Goal: Share content: Share content

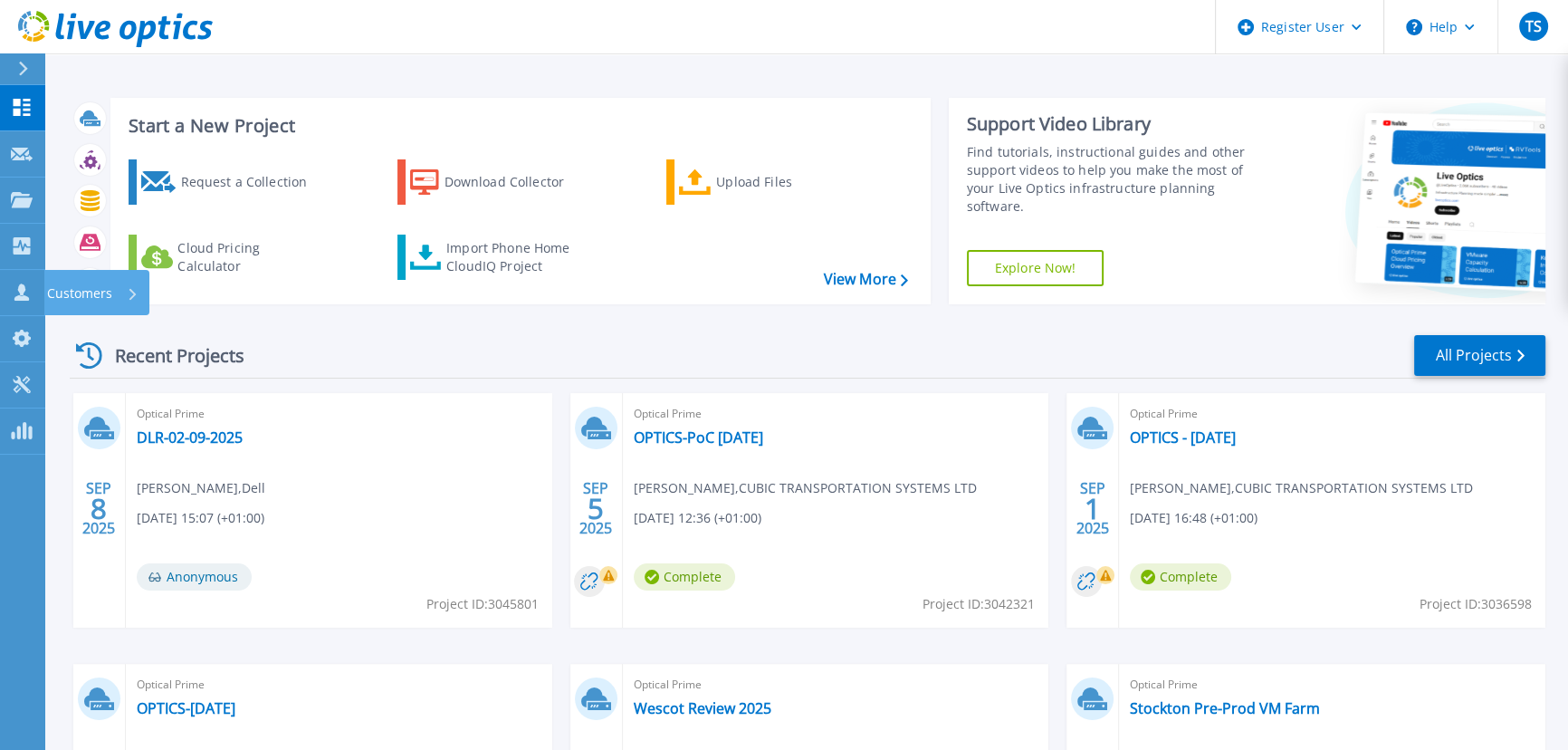
click at [63, 285] on p "Customers" at bounding box center [79, 293] width 66 height 47
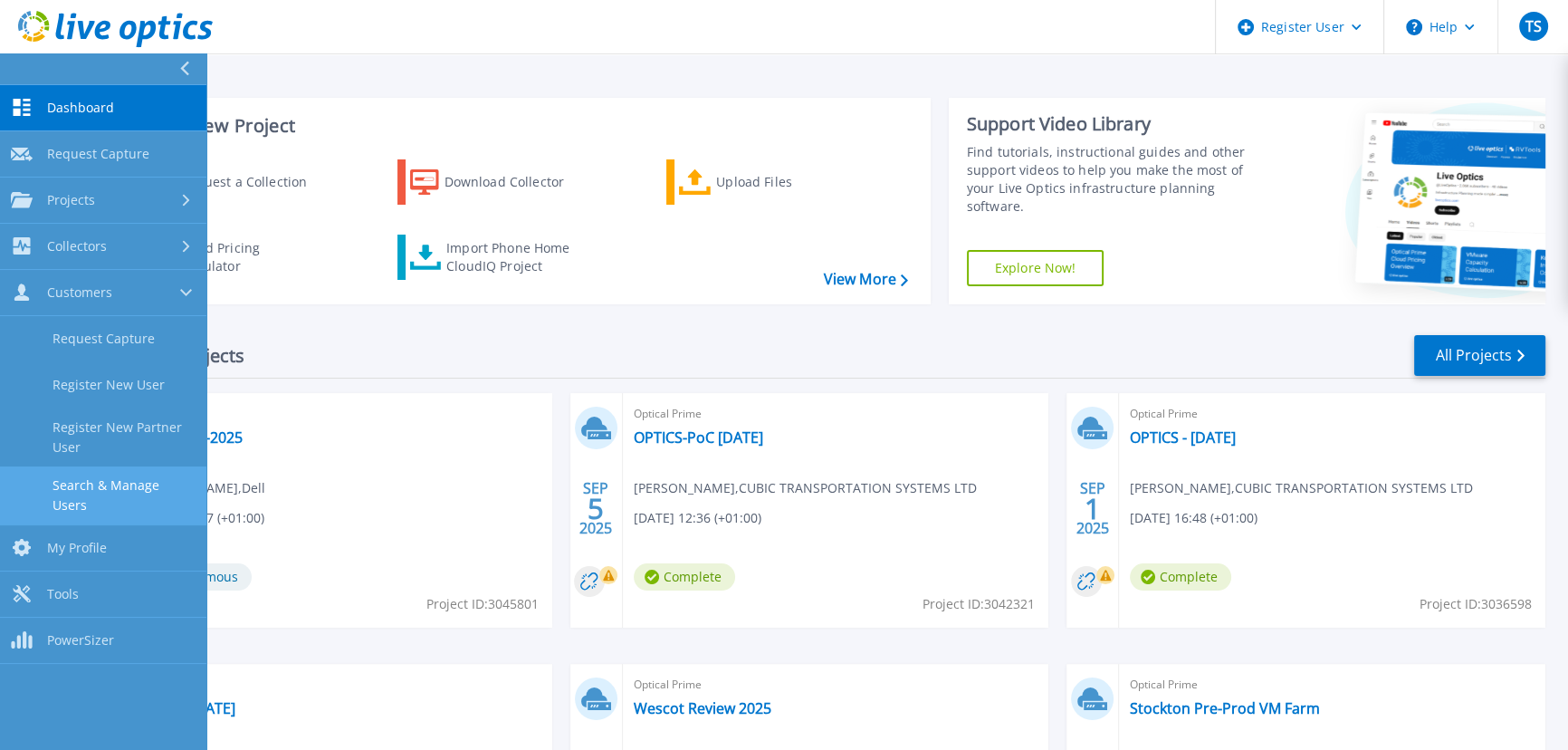
click at [108, 486] on link "Search & Manage Users" at bounding box center [103, 495] width 207 height 58
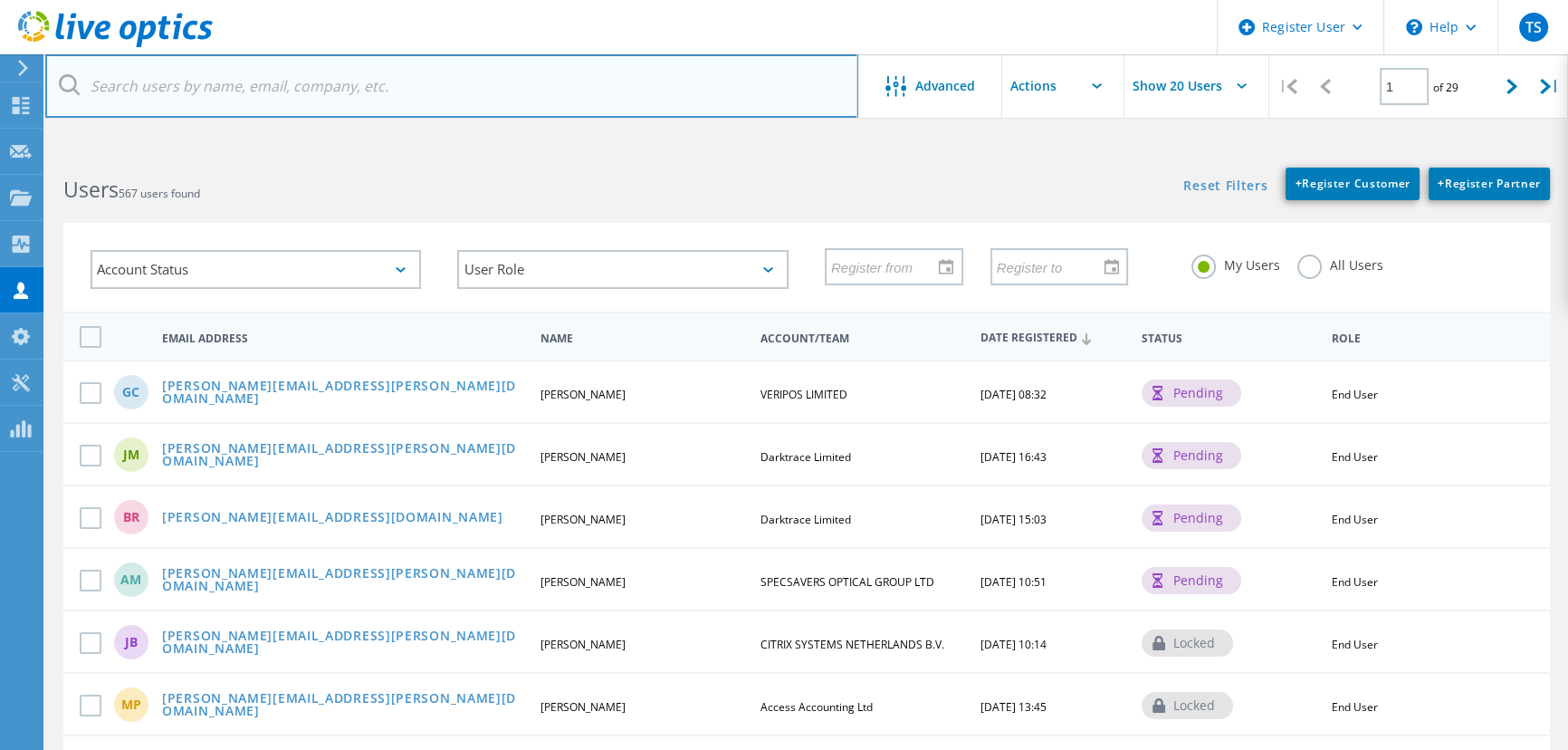
click at [194, 87] on input "text" at bounding box center [452, 86] width 813 height 64
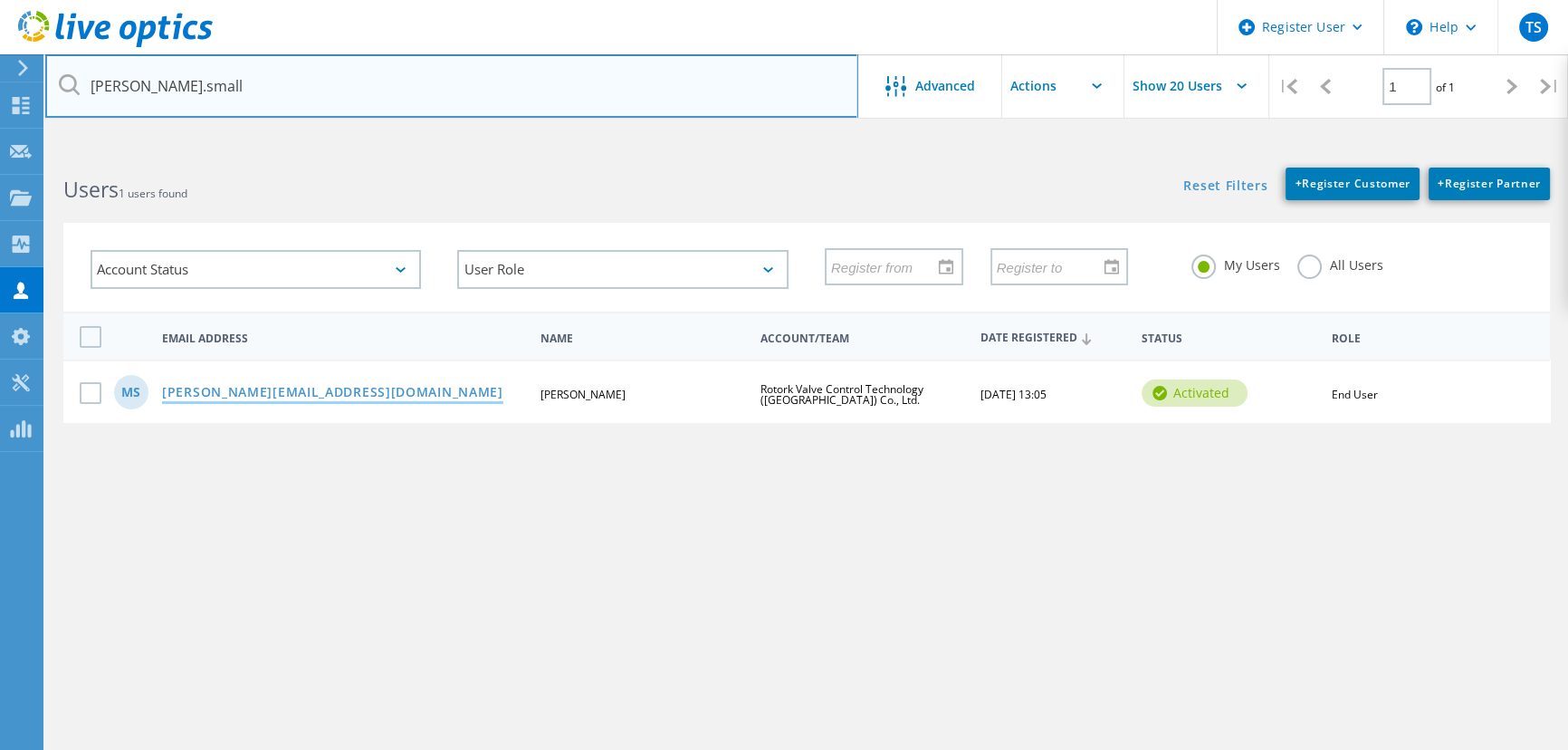
type input "martin.small"
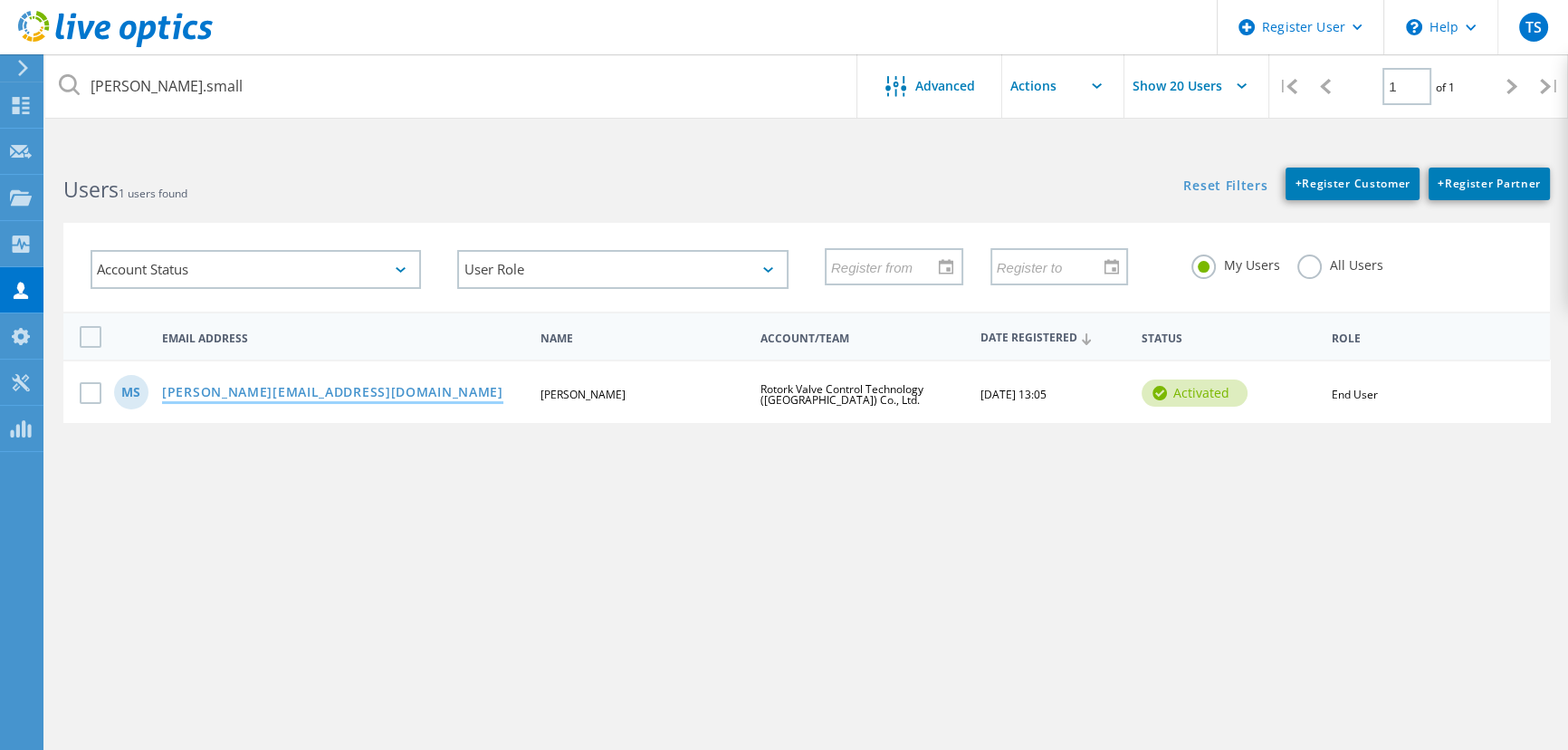
click at [264, 391] on link "martin.small@rotork.com" at bounding box center [333, 392] width 342 height 15
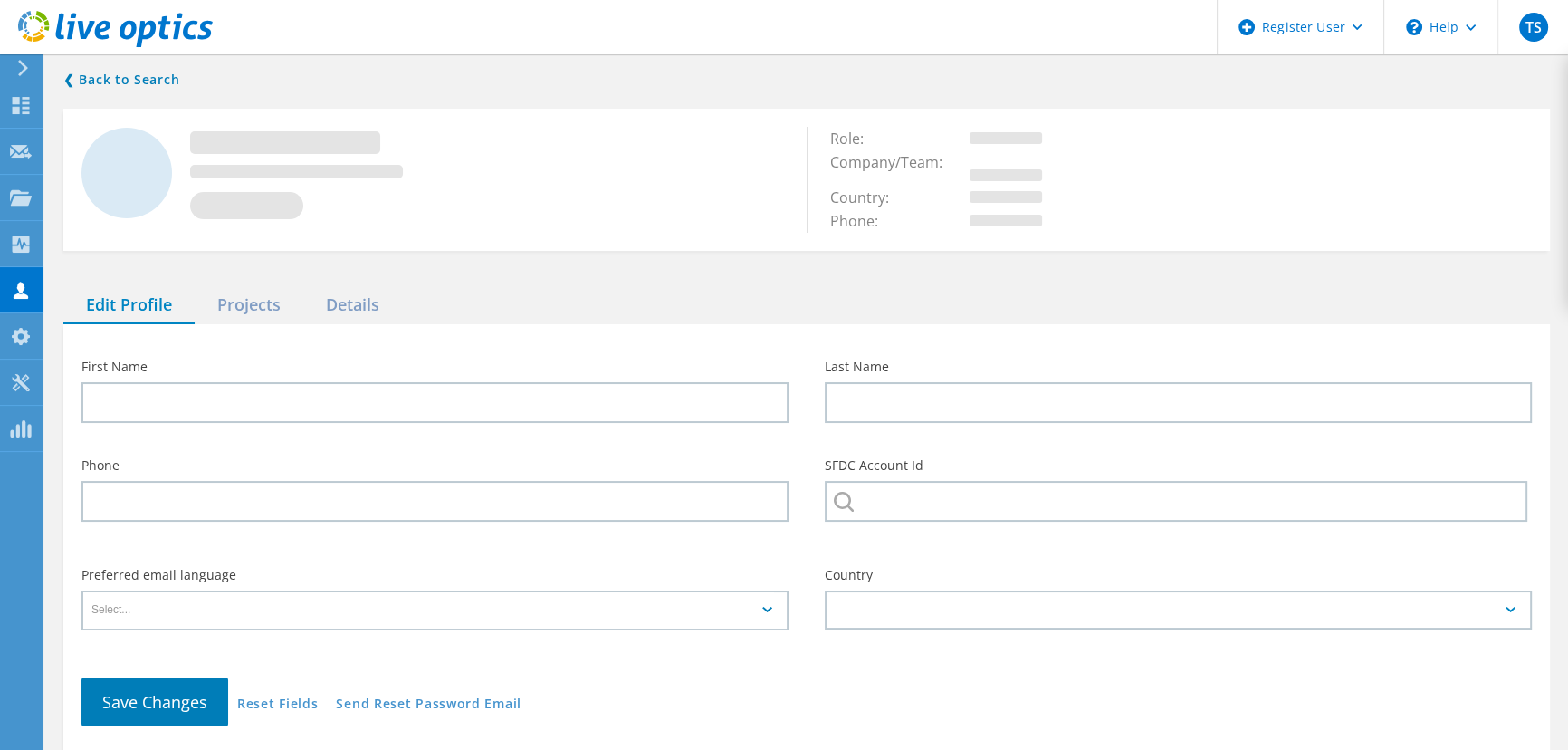
type input "Martin"
type input "Small"
type input "Rotork Valve Control Technology (Shanghai) Co., Ltd."
type input "English"
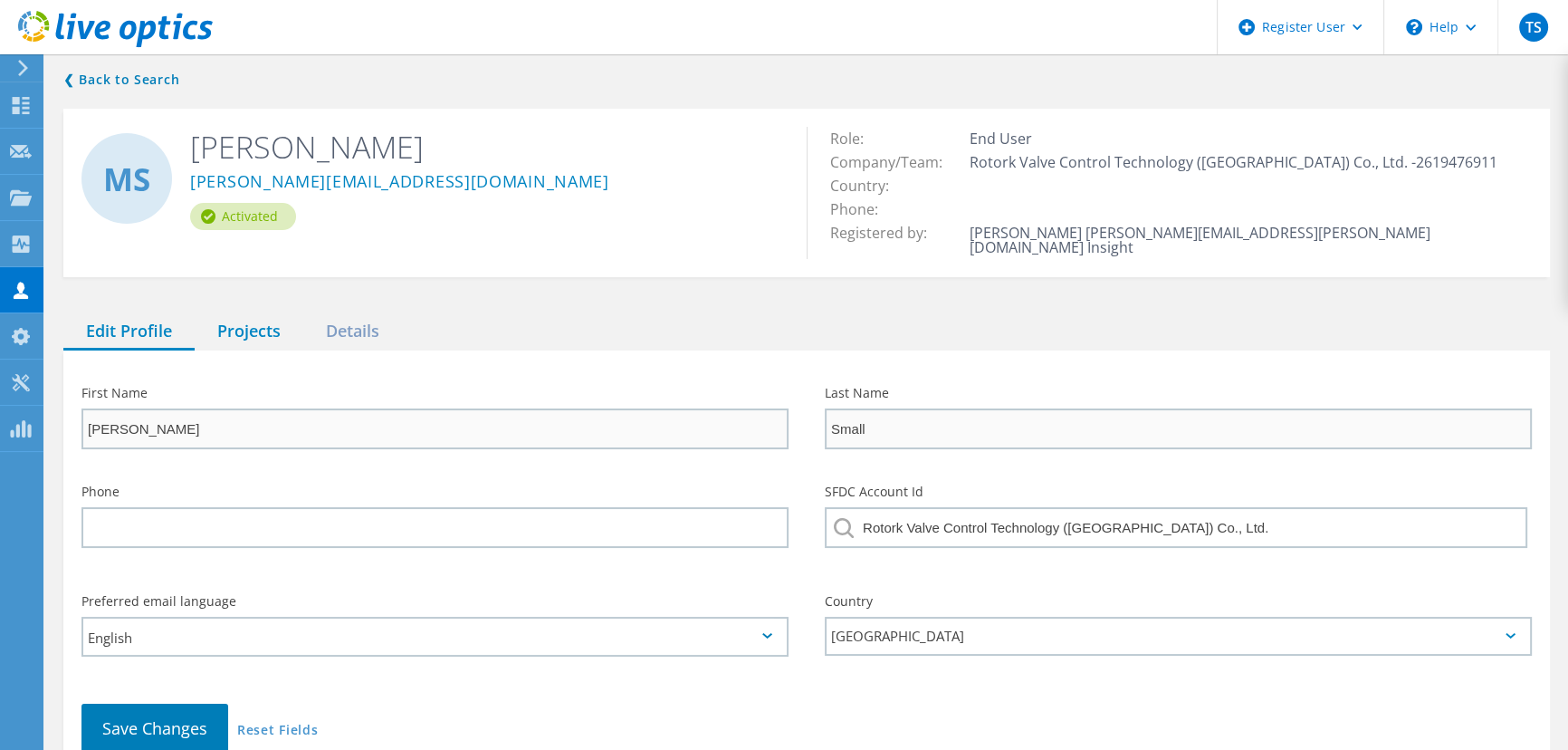
click at [249, 313] on div "Projects" at bounding box center [248, 331] width 108 height 37
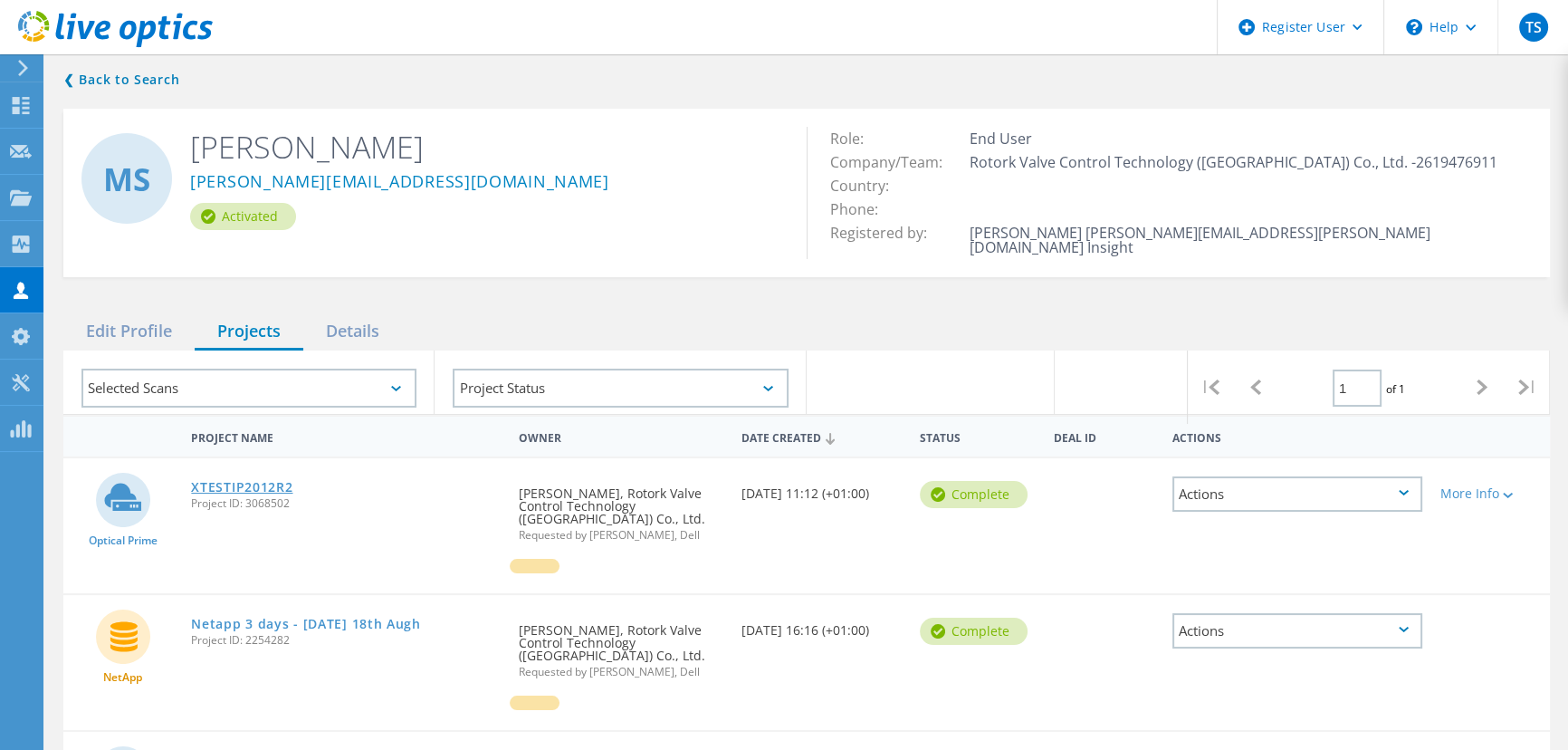
click at [241, 481] on link "XTESTIP2012R2" at bounding box center [241, 487] width 101 height 13
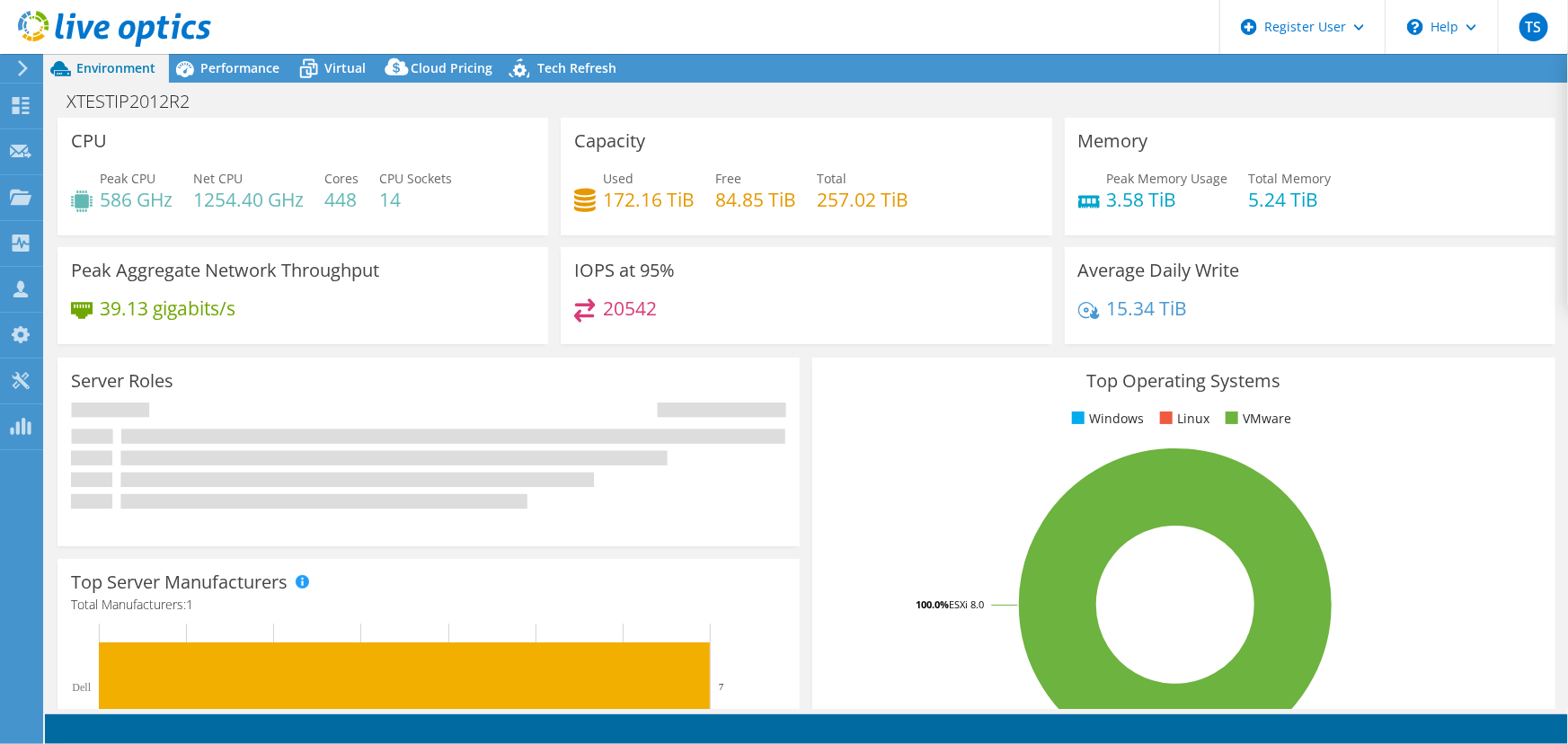
select select "USD"
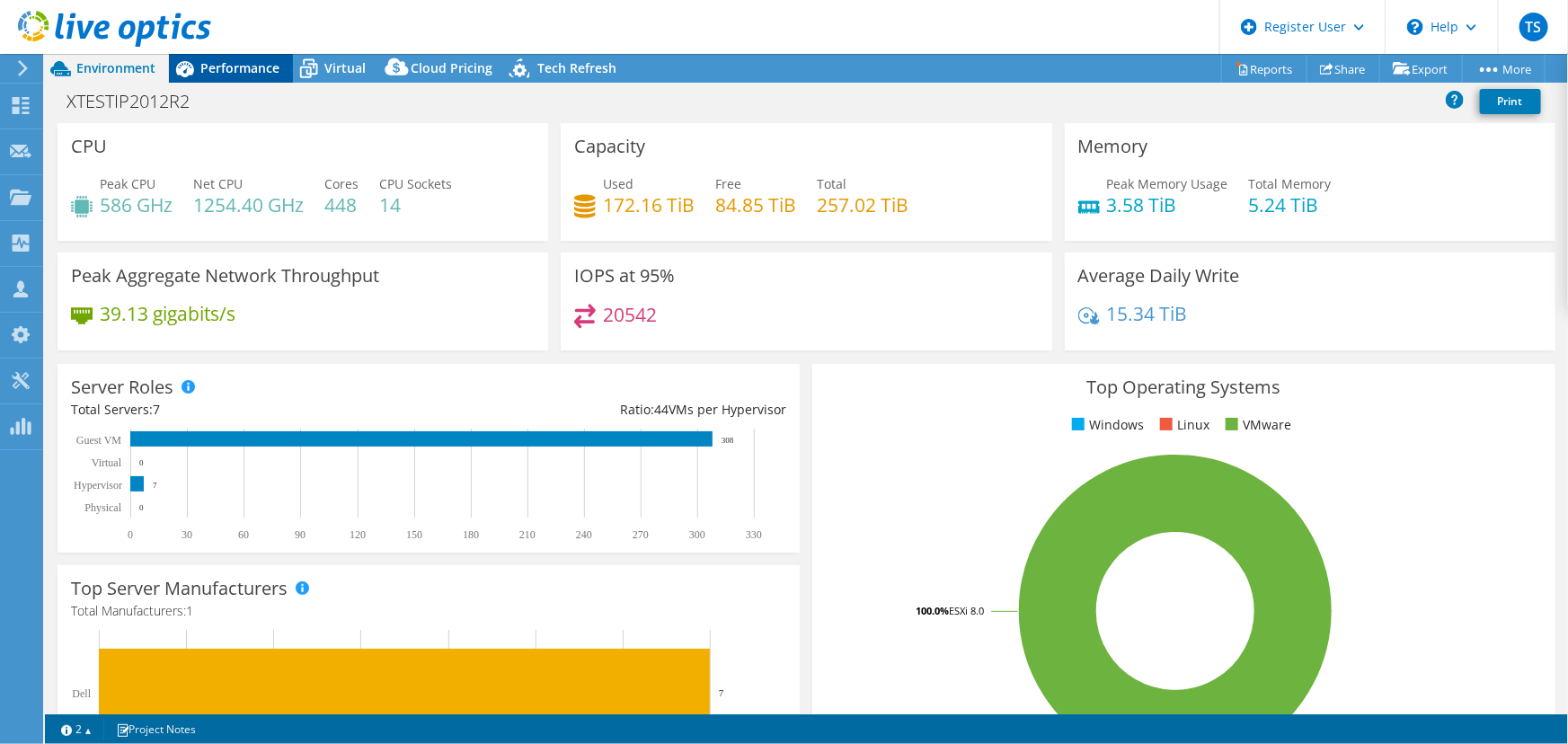
click at [234, 70] on span "Performance" at bounding box center [239, 67] width 79 height 17
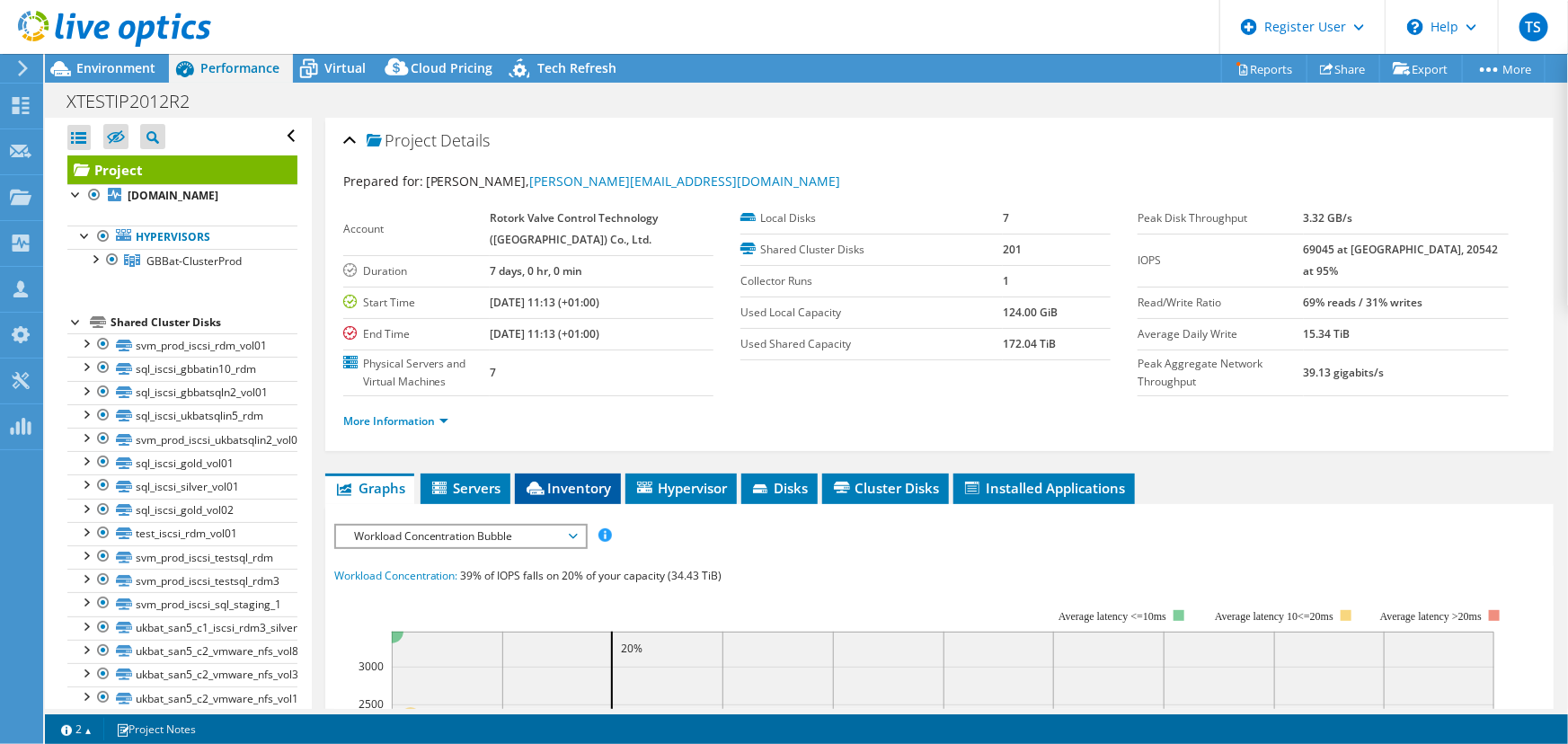
click at [587, 485] on span "Inventory" at bounding box center [567, 488] width 88 height 18
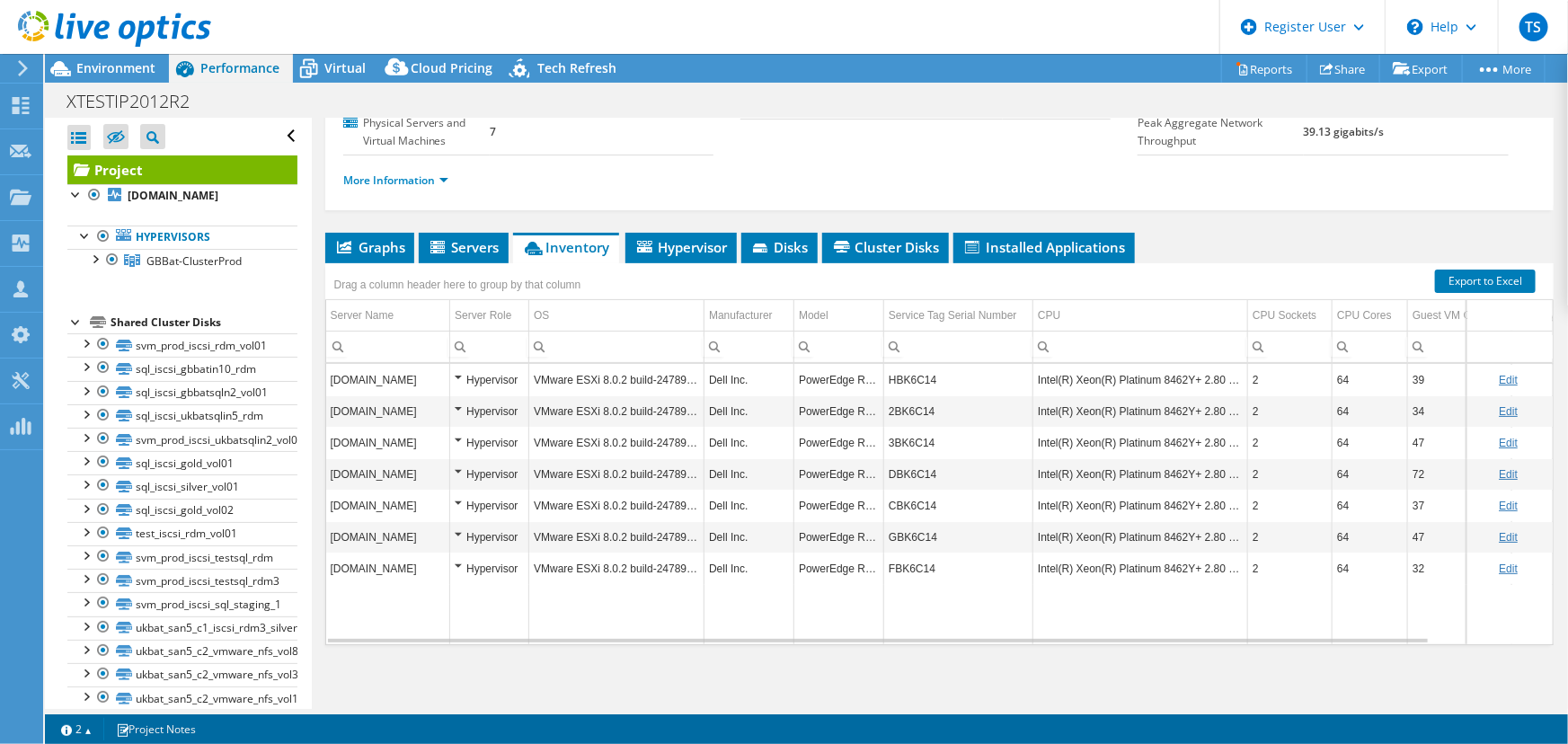
scroll to position [242, 0]
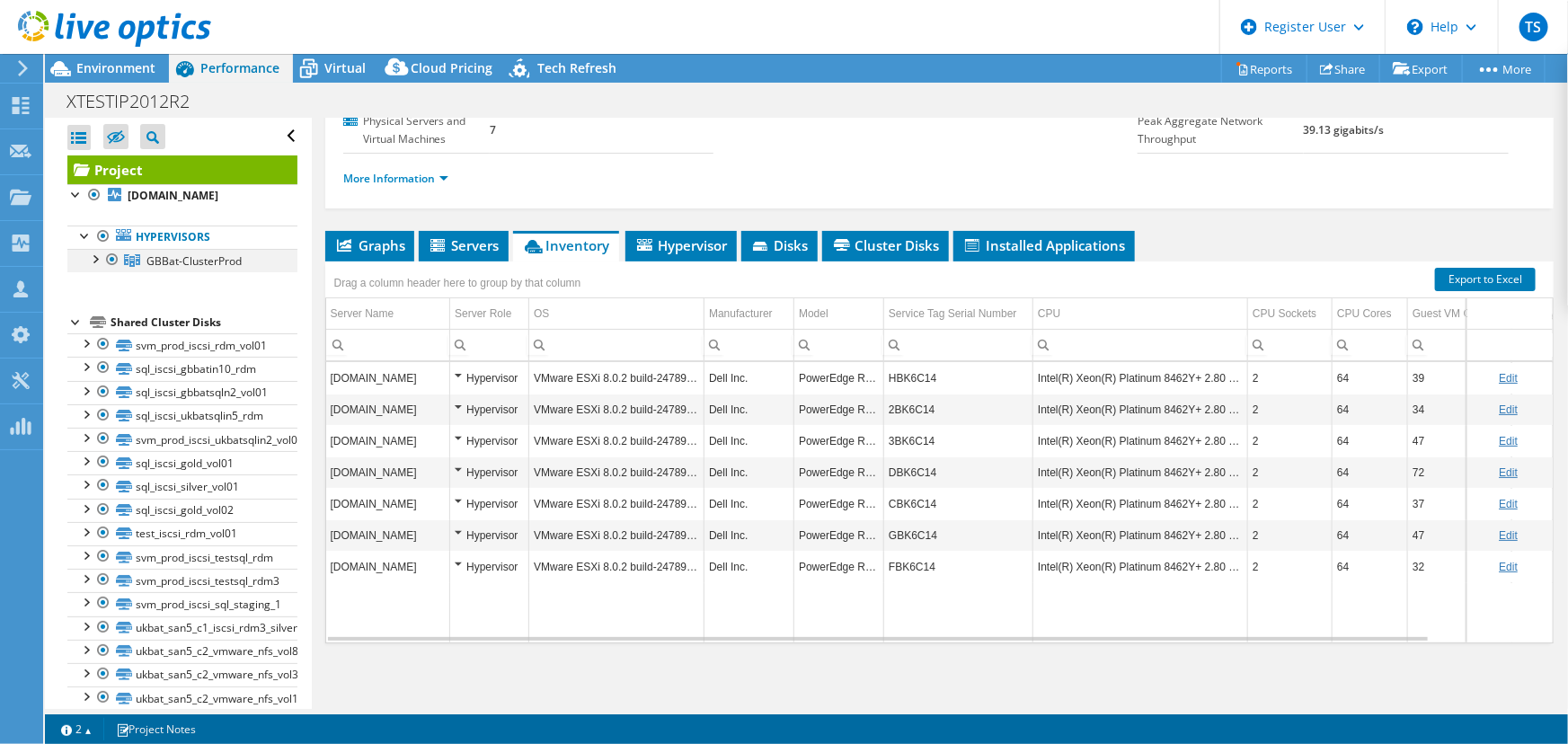
click at [98, 259] on div at bounding box center [95, 257] width 18 height 18
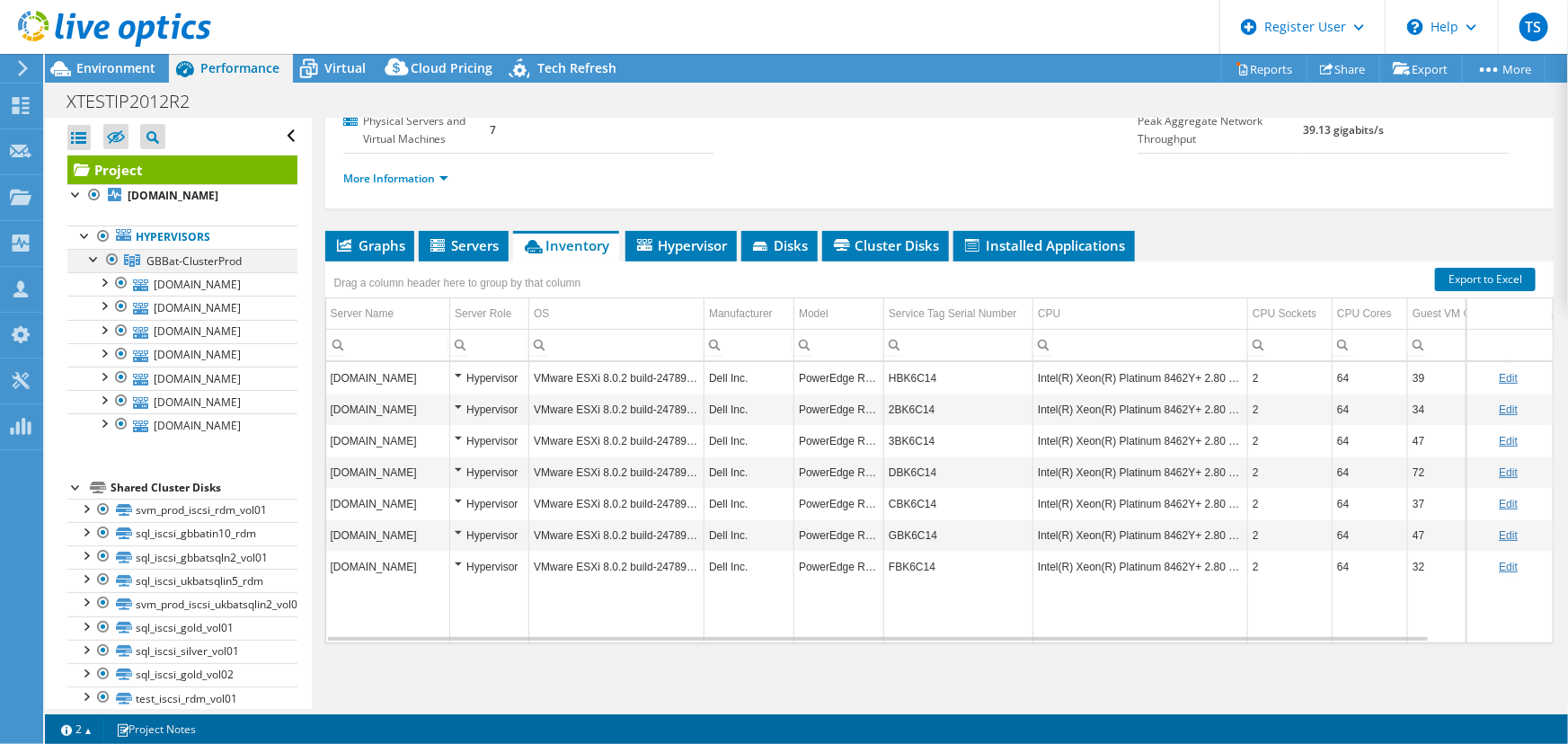
click at [94, 256] on div at bounding box center [95, 257] width 18 height 18
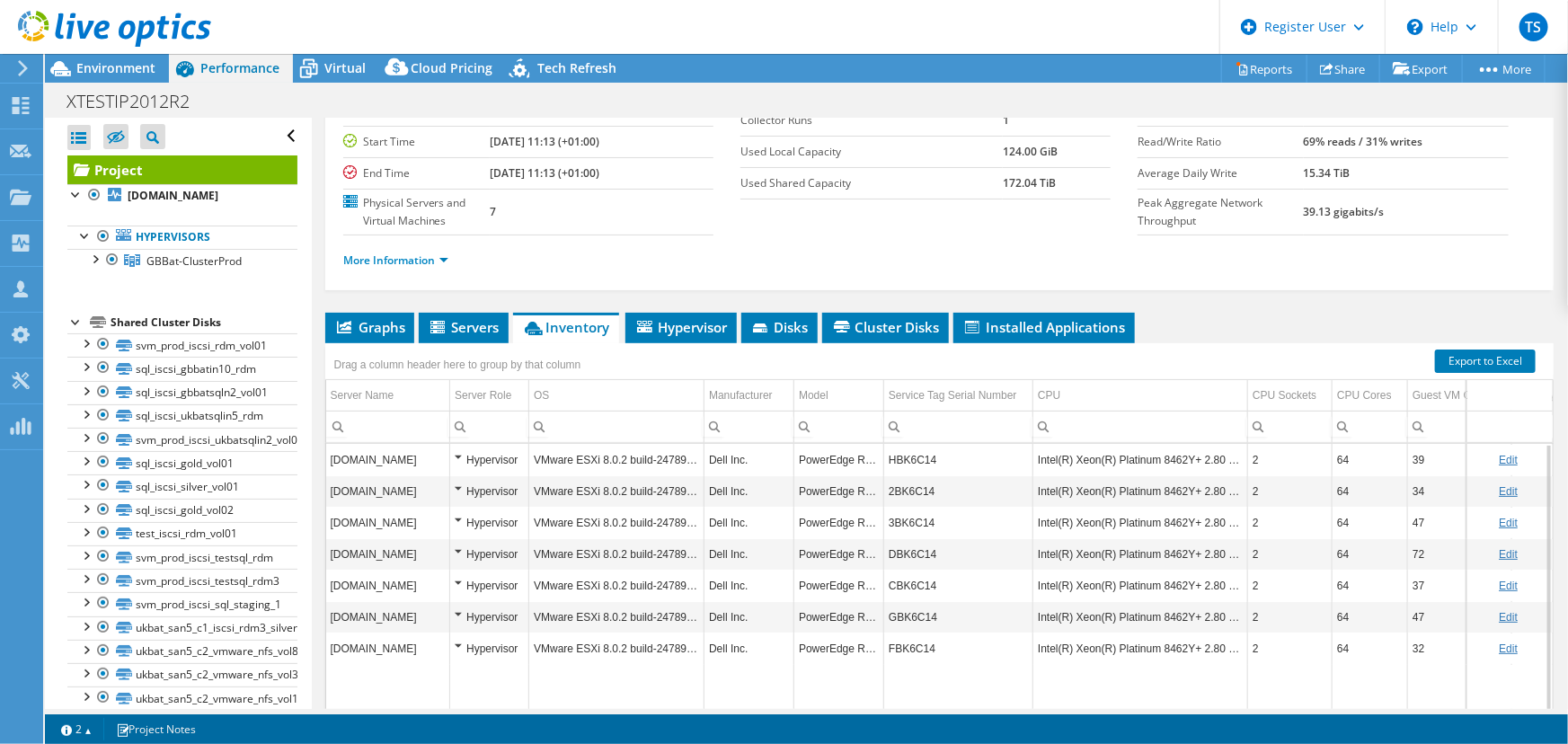
scroll to position [0, 0]
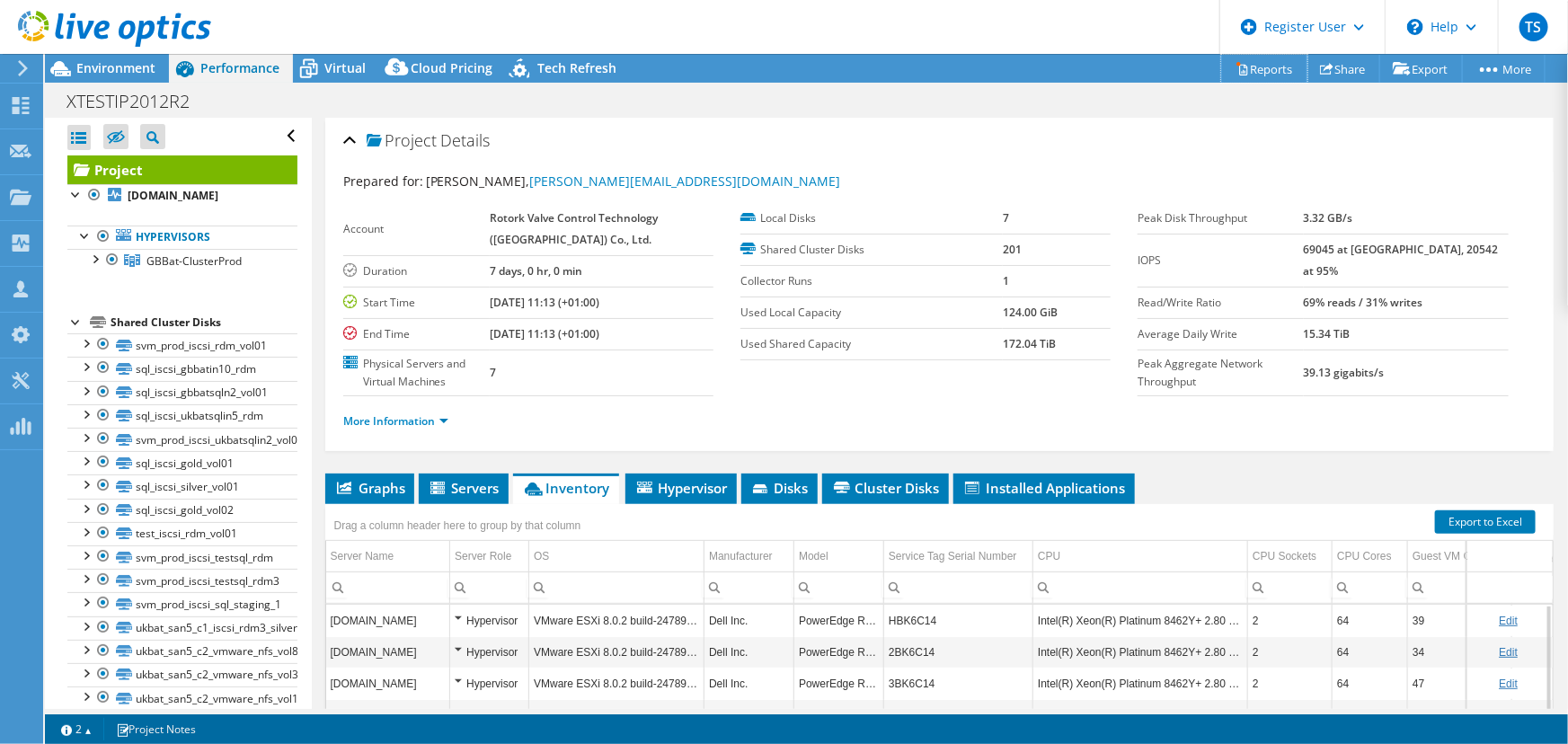
click at [1258, 66] on link "Reports" at bounding box center [1264, 69] width 87 height 28
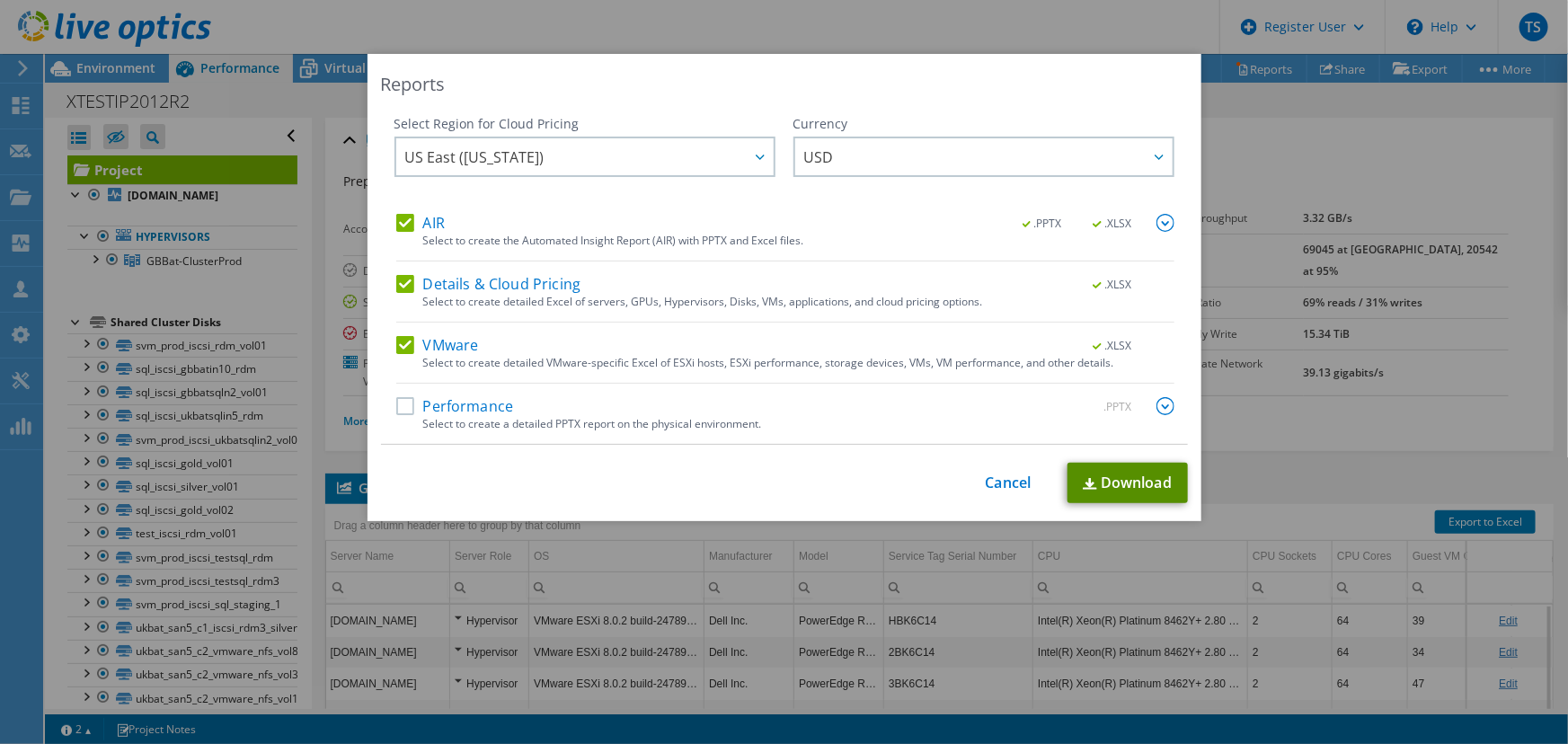
click at [1130, 476] on link "Download" at bounding box center [1127, 482] width 120 height 40
click at [1002, 482] on link "Cancel" at bounding box center [1008, 482] width 45 height 17
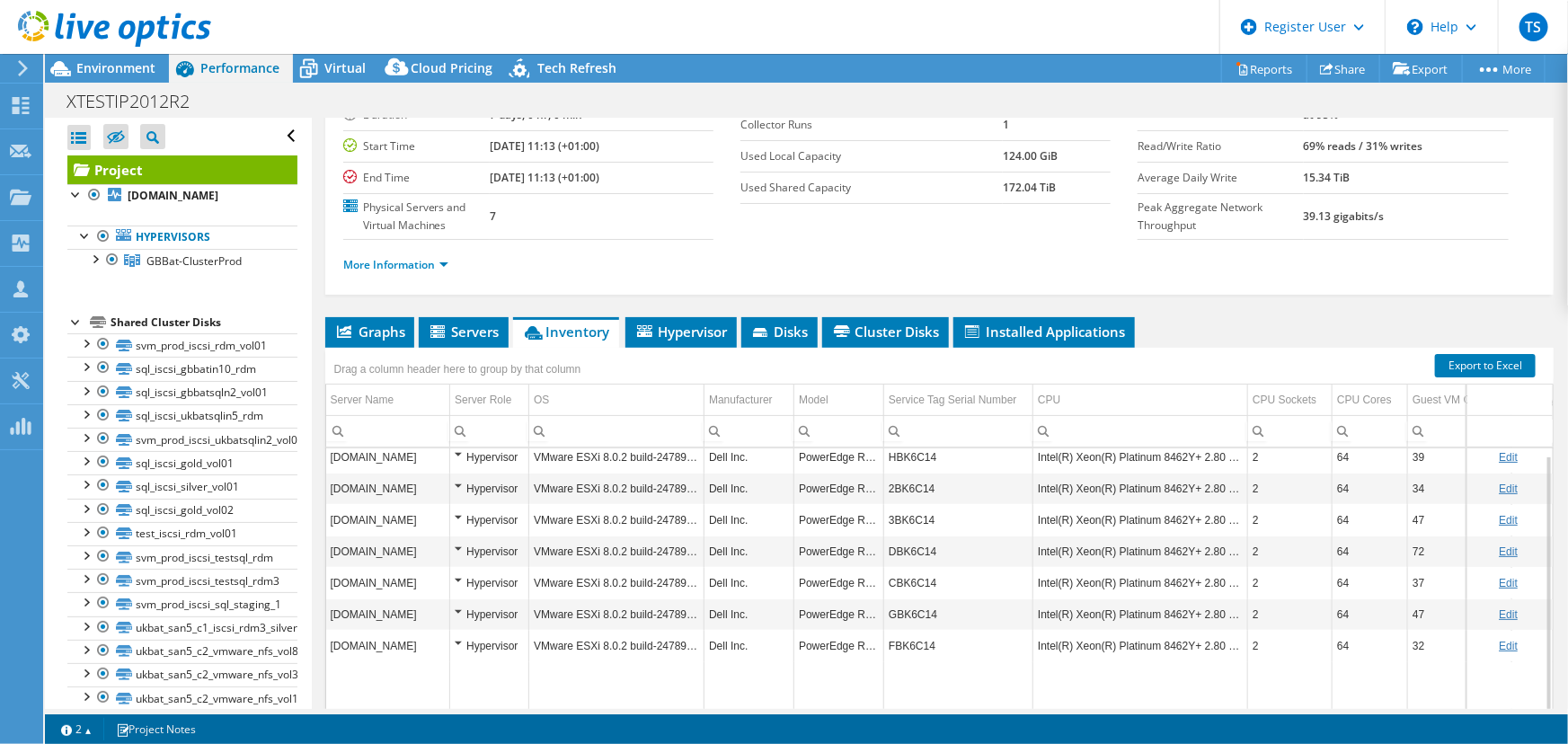
scroll to position [163, 0]
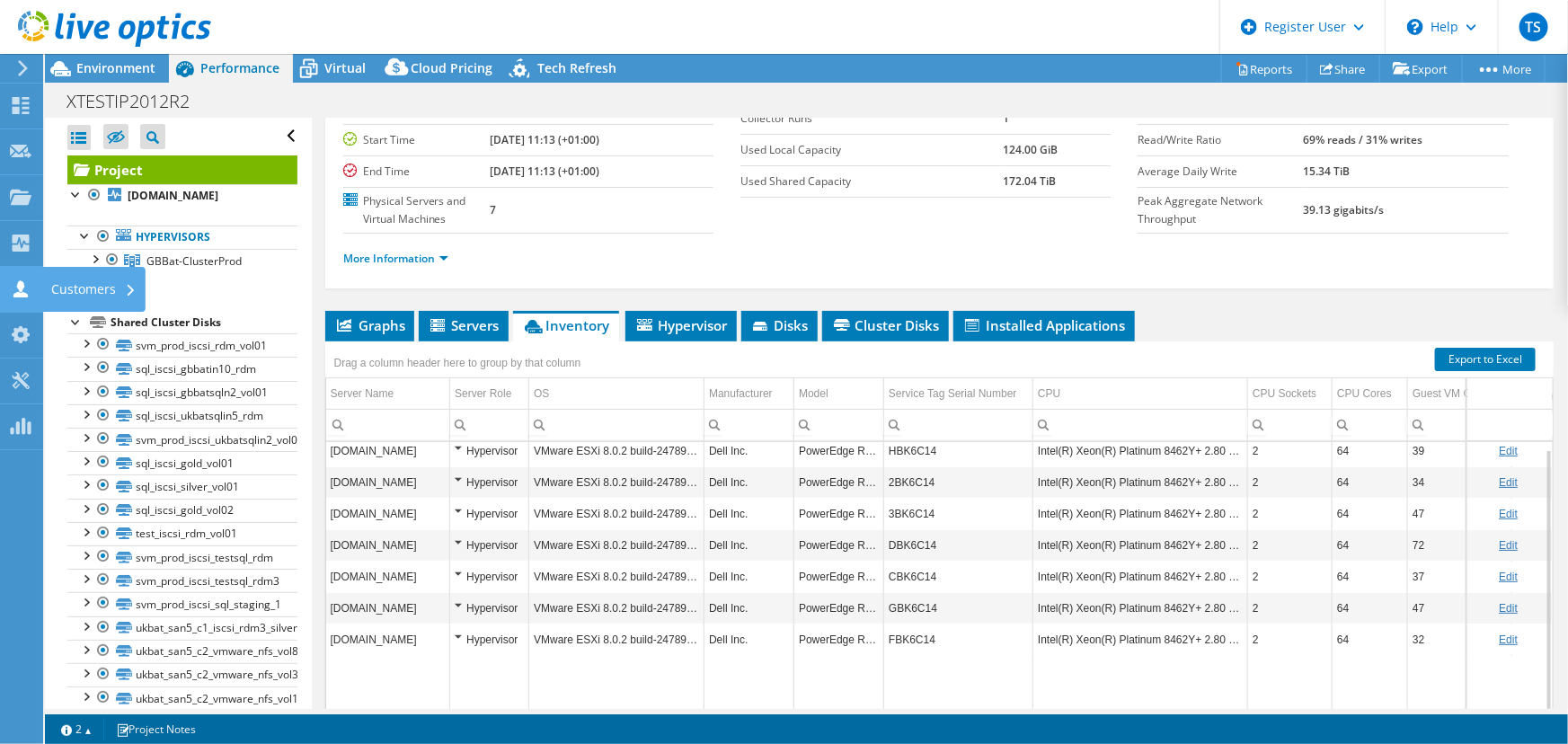
click at [60, 285] on div "Customers" at bounding box center [94, 290] width 103 height 45
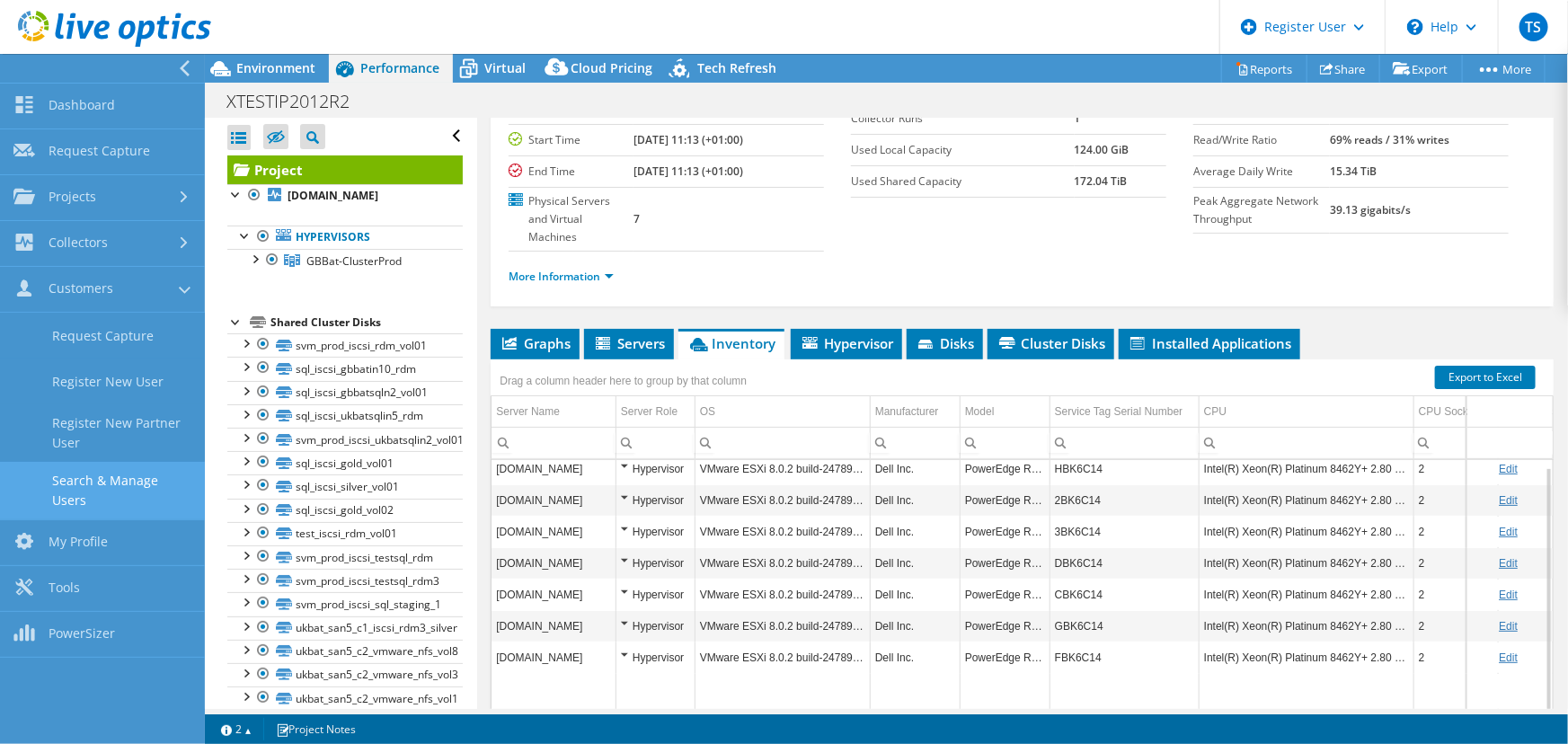
click at [103, 477] on link "Search & Manage Users" at bounding box center [102, 491] width 205 height 57
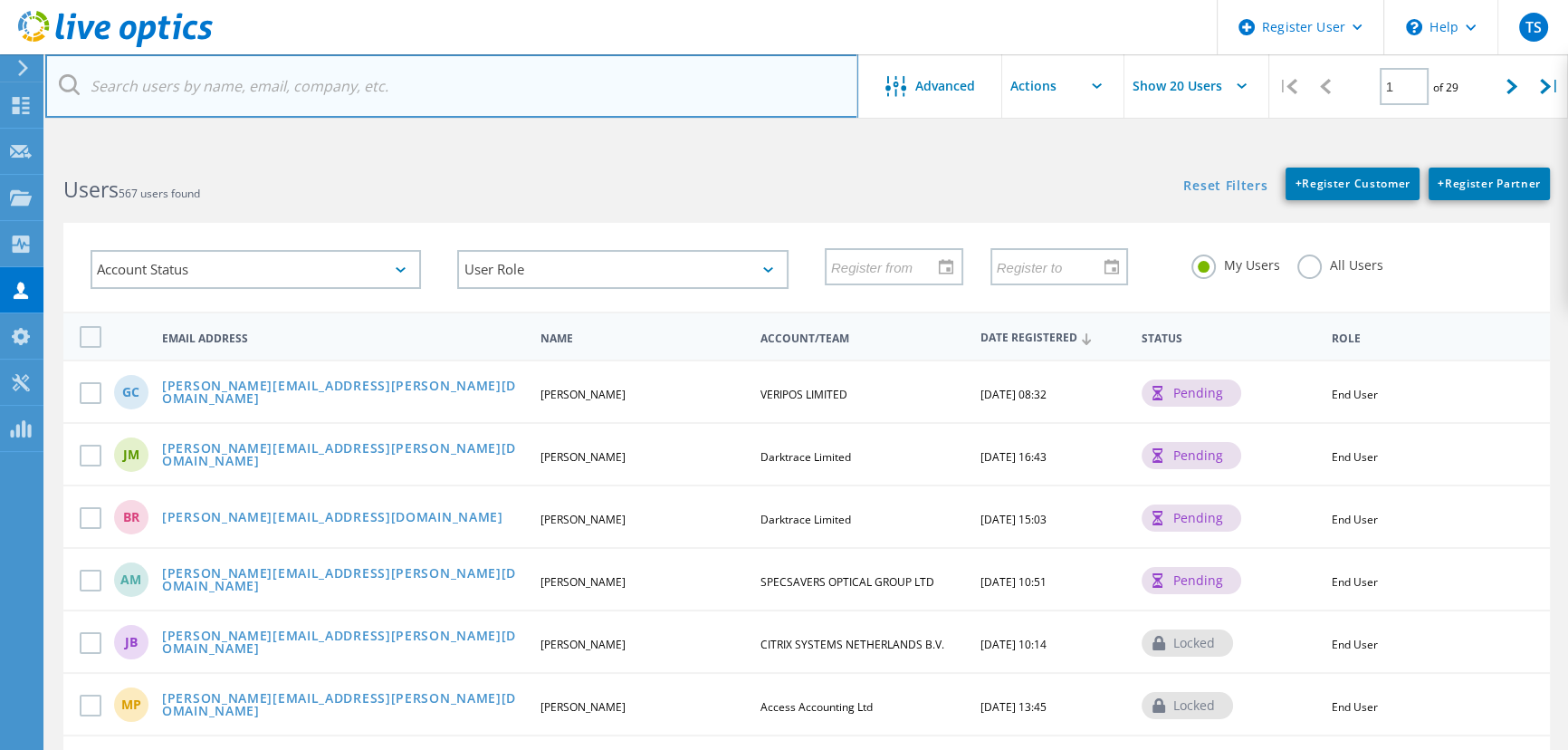
click at [214, 83] on input "text" at bounding box center [452, 86] width 813 height 64
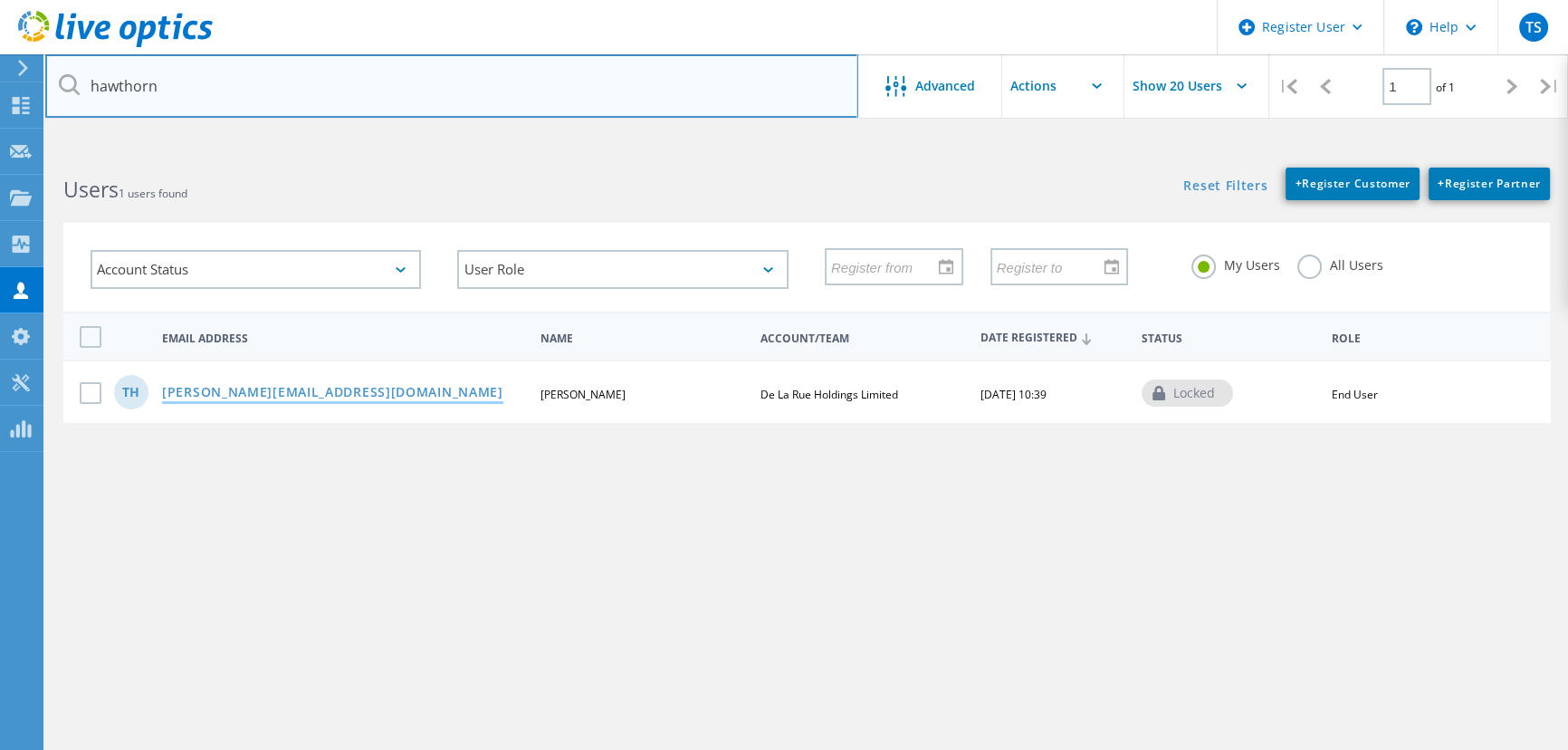
type input "hawthorn"
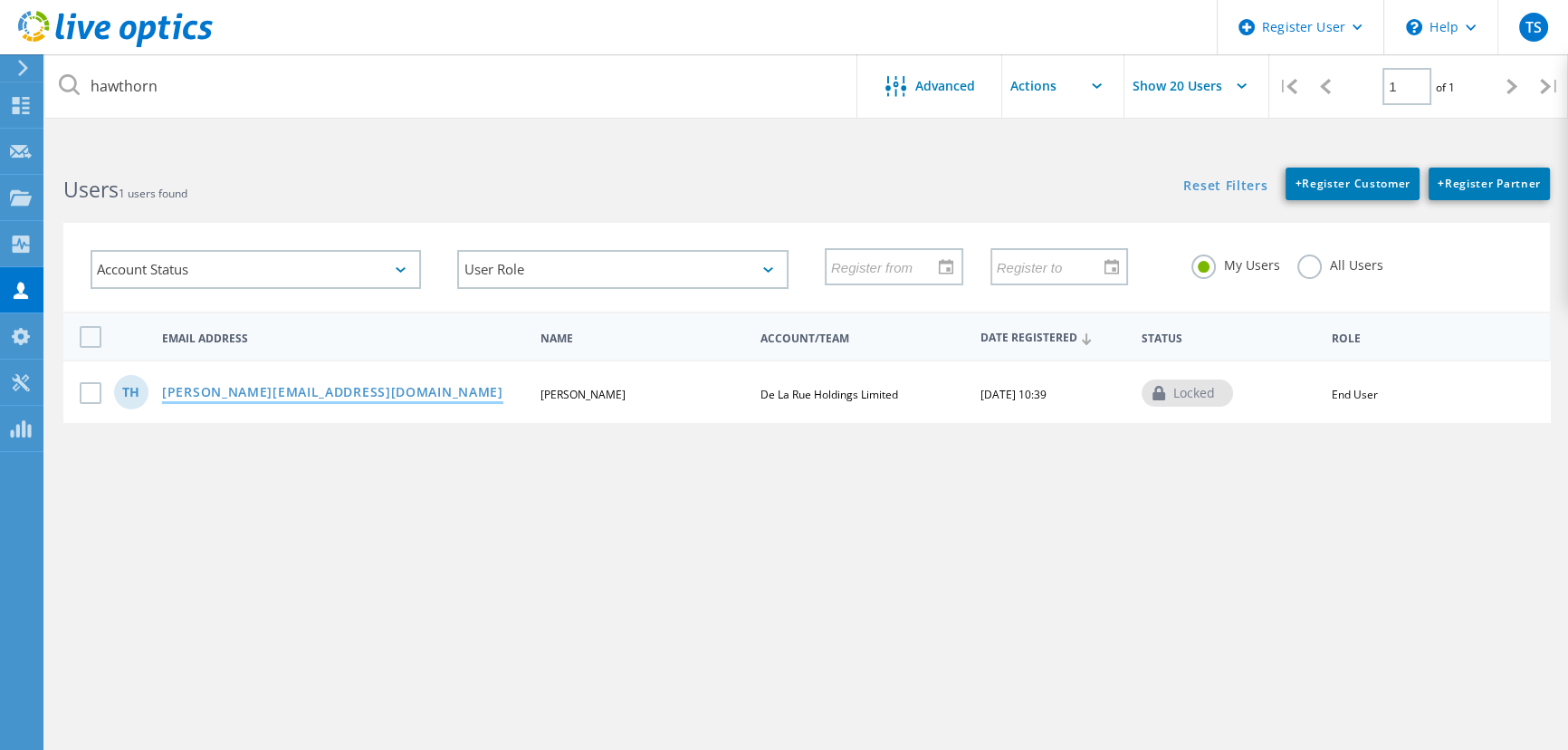
click at [294, 391] on link "[PERSON_NAME][EMAIL_ADDRESS][DOMAIN_NAME]" at bounding box center [333, 392] width 342 height 15
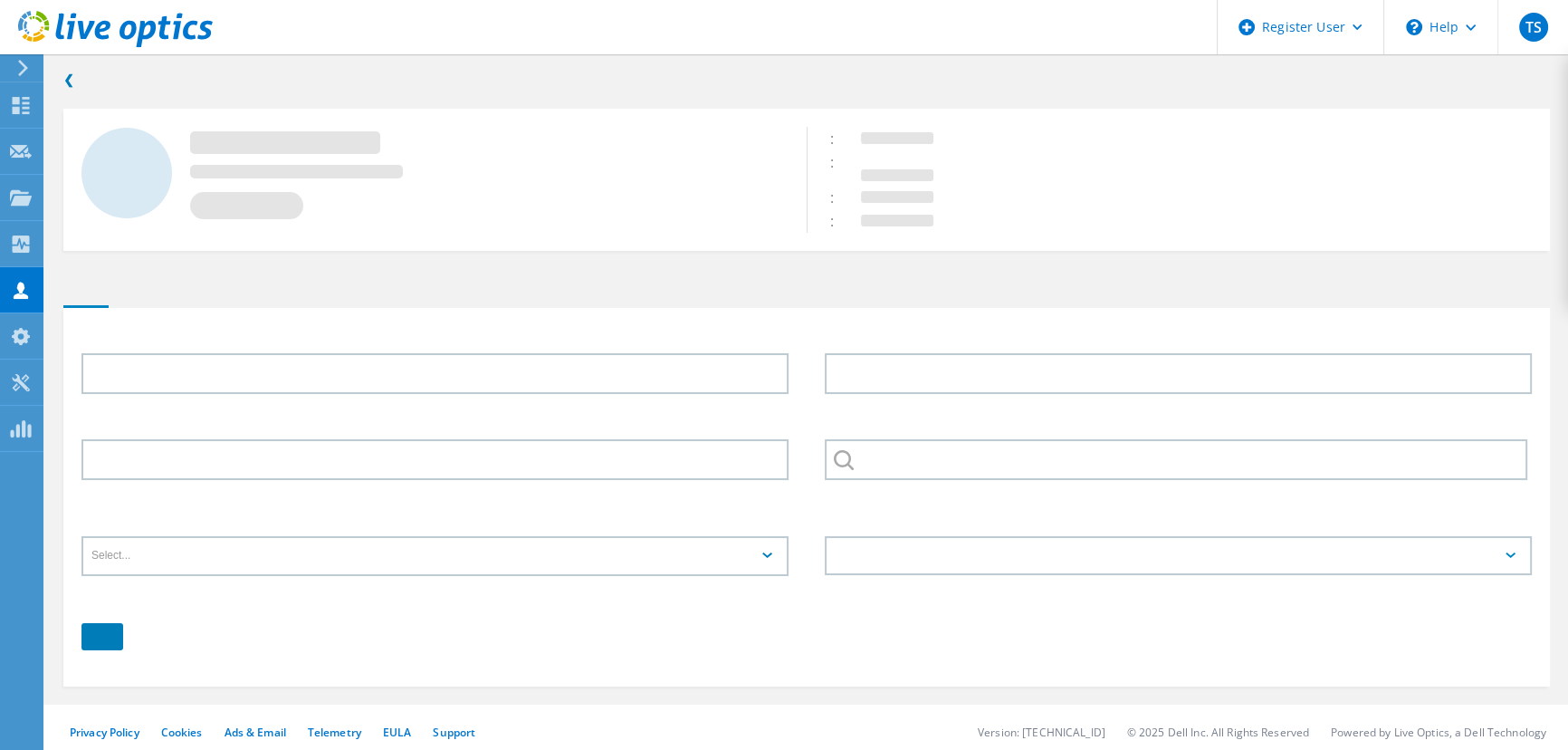
type input "Tim"
type input "Hawthorn"
type input "De La Rue Holdings Limited"
type input "English"
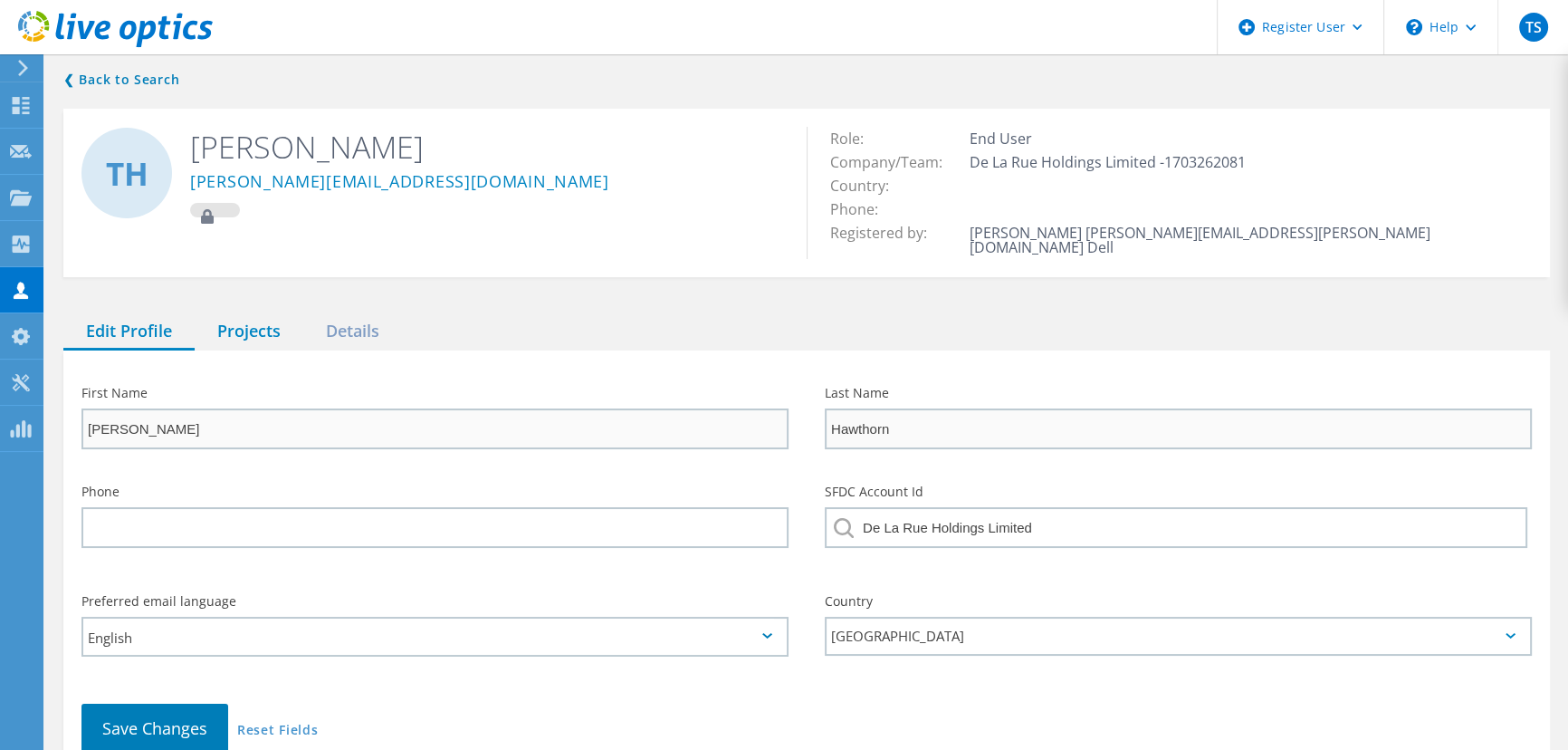
click at [259, 317] on div "Projects" at bounding box center [248, 331] width 108 height 37
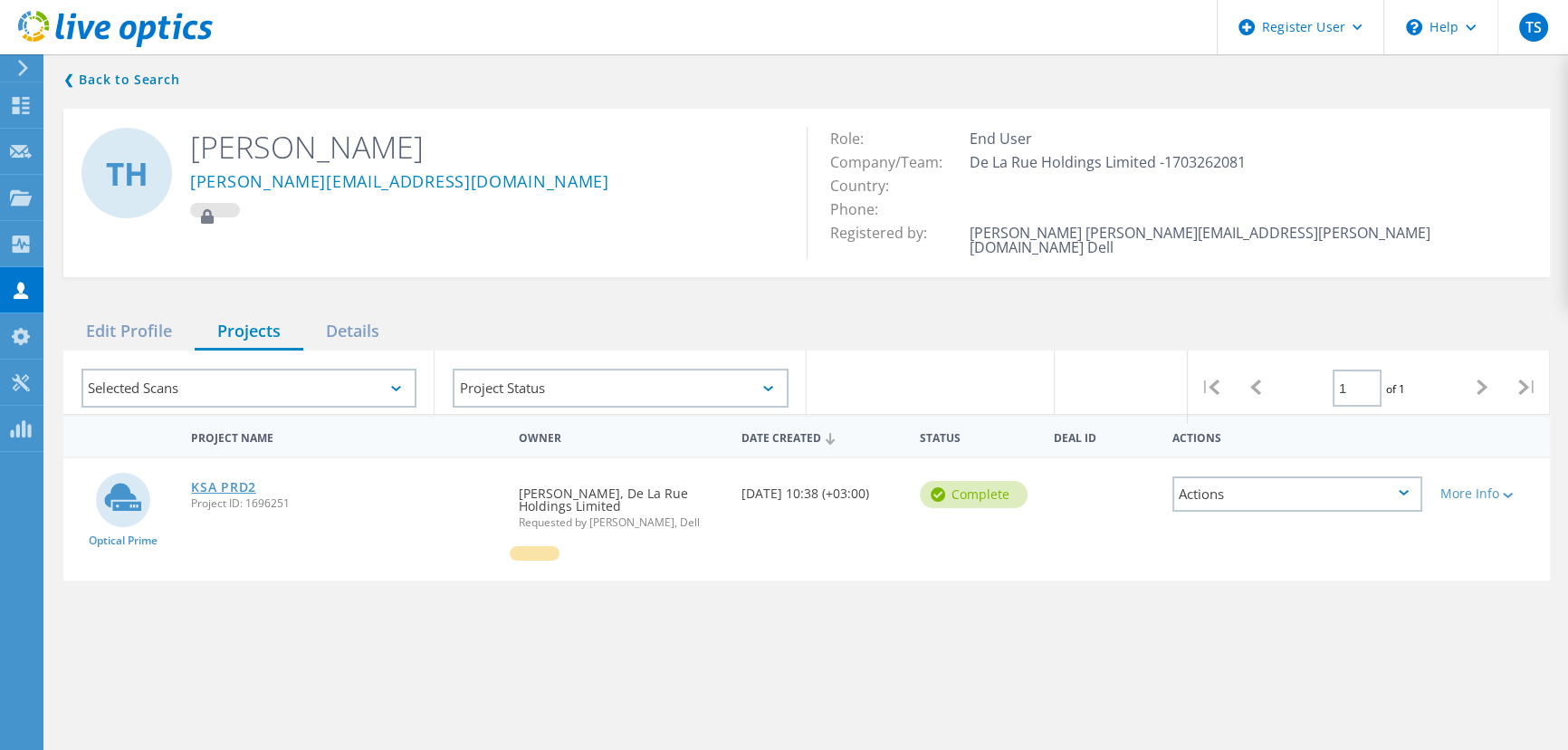
click at [230, 481] on link "KSA PRD2" at bounding box center [223, 487] width 66 height 13
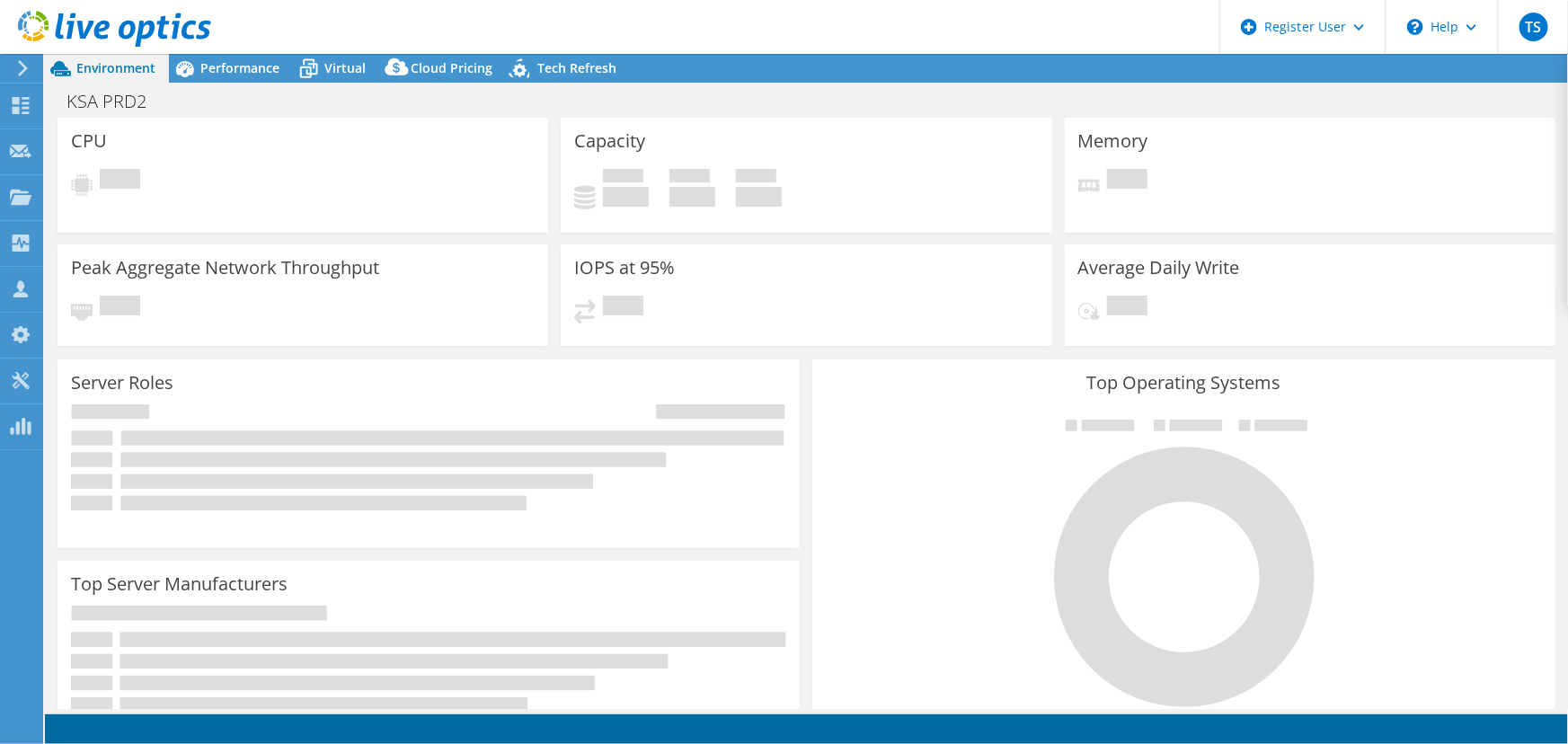
select select "EULondon"
select select "USD"
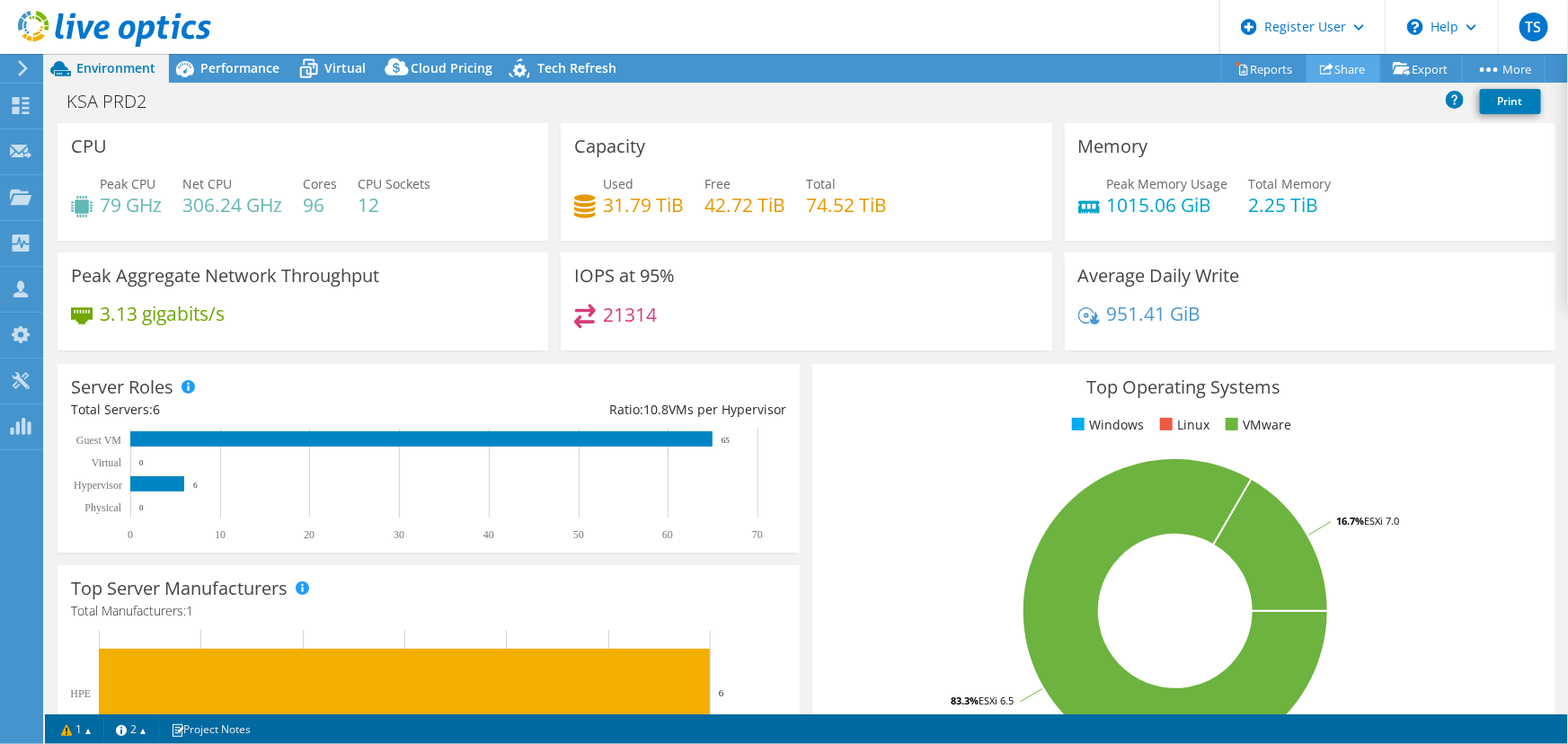
click at [1339, 66] on link "Share" at bounding box center [1342, 69] width 74 height 28
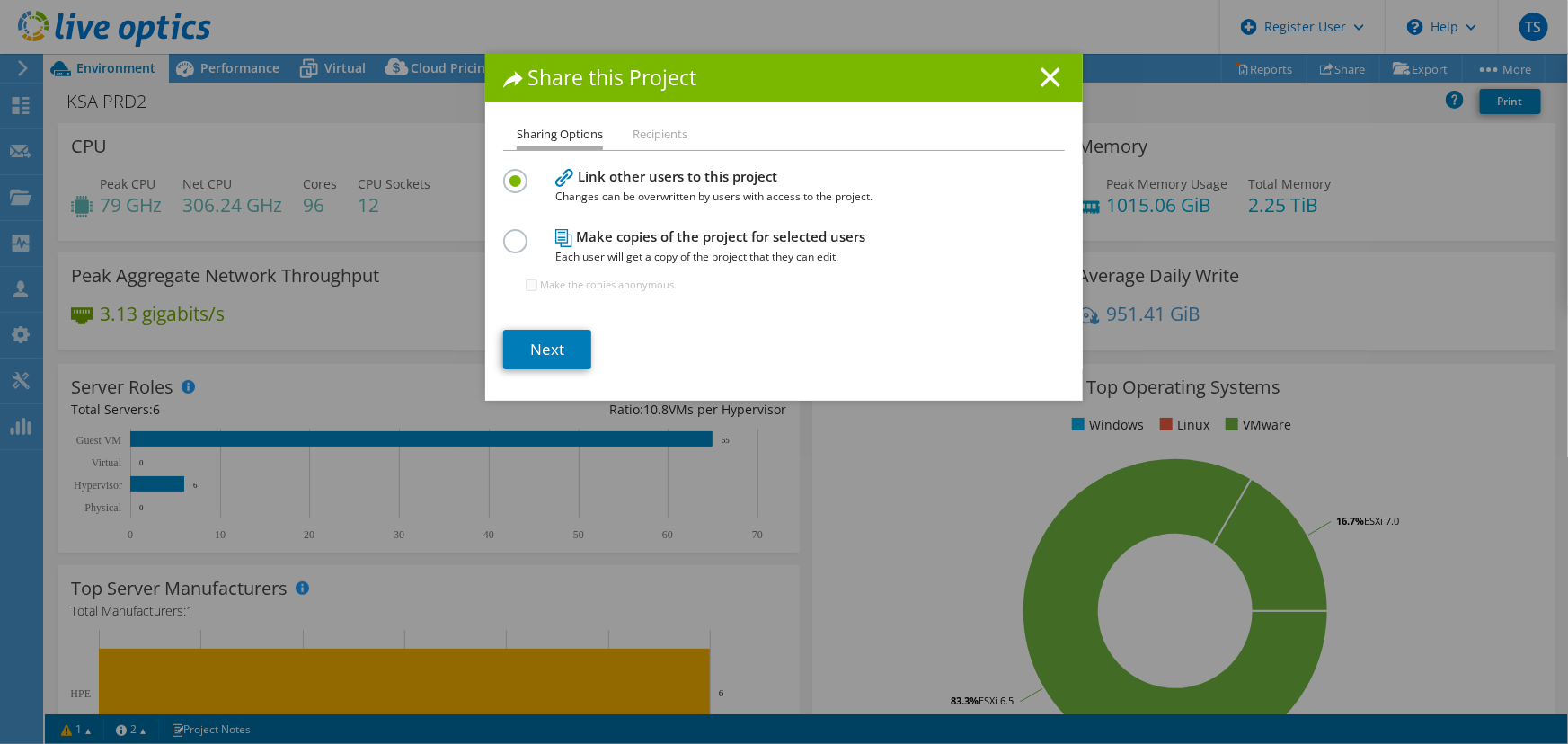
click at [514, 234] on label at bounding box center [518, 231] width 32 height 5
click at [0, 0] on input "radio" at bounding box center [0, 0] width 0 height 0
click at [542, 336] on link "Next" at bounding box center [546, 350] width 88 height 39
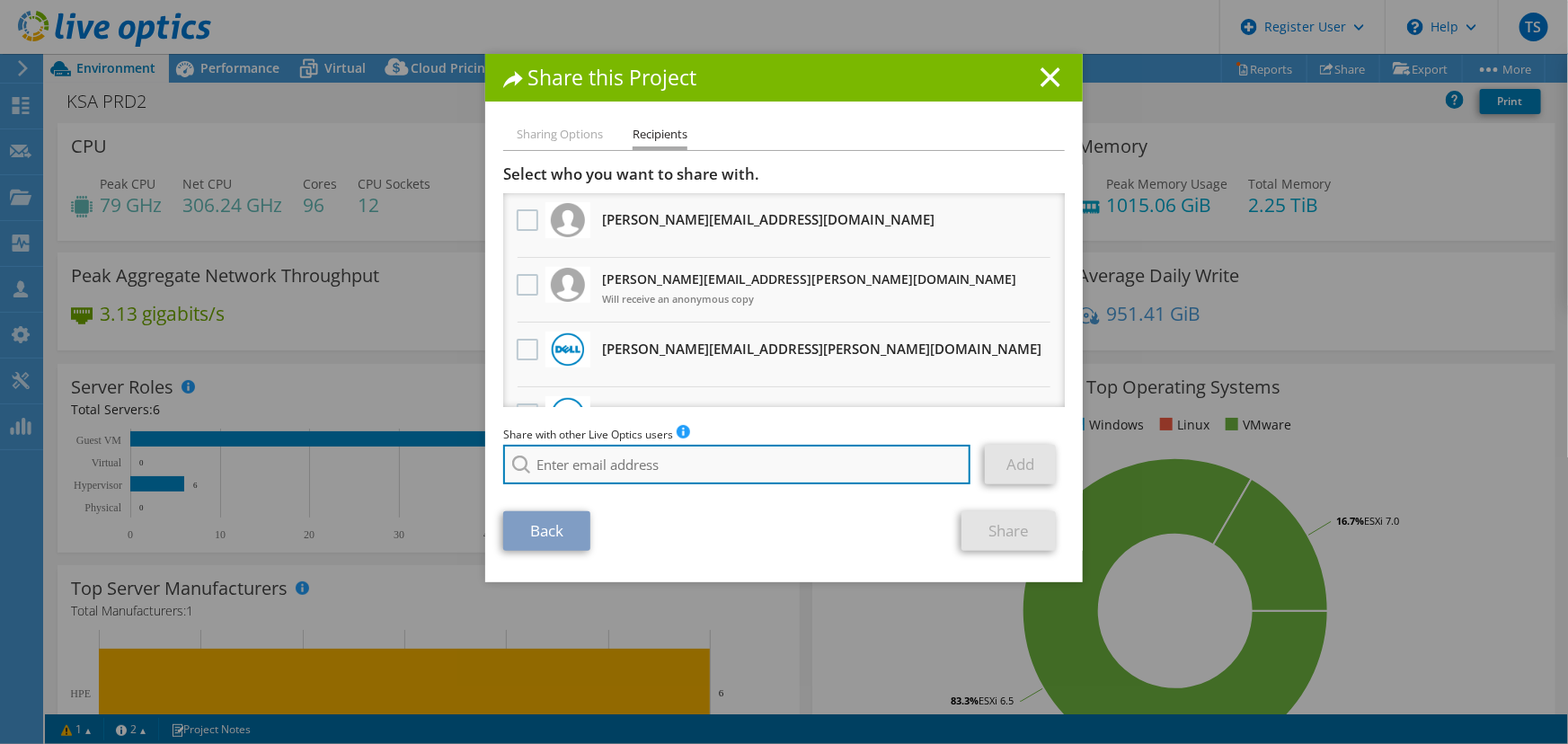
click at [612, 469] on input "search" at bounding box center [736, 464] width 467 height 39
type input "[PERSON_NAME]"
drag, startPoint x: 613, startPoint y: 468, endPoint x: 463, endPoint y: 465, distance: 150.0
click at [463, 465] on div "Share this Project Sharing Options Recipients Link other users to this project …" at bounding box center [784, 372] width 1568 height 636
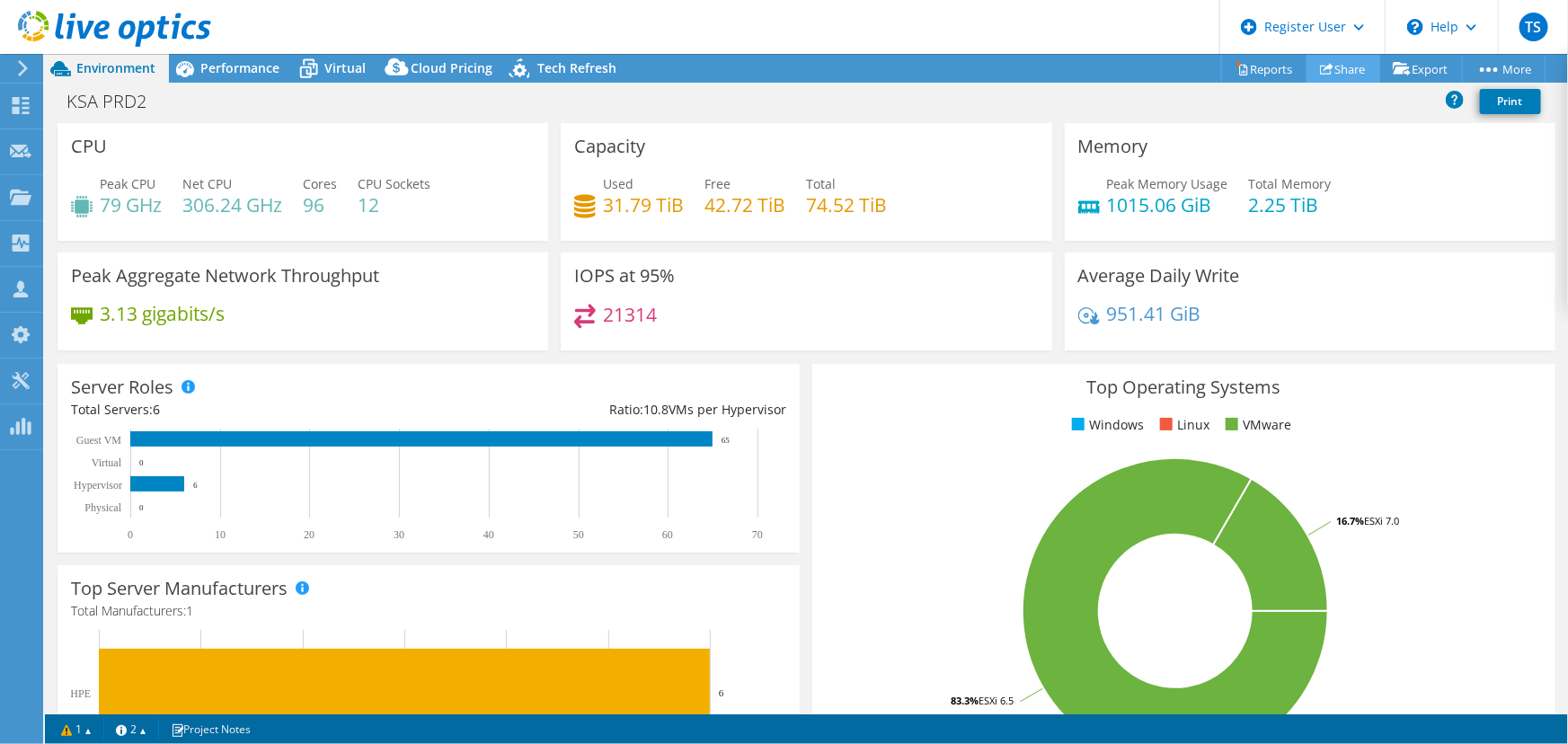
click at [1330, 65] on link "Share" at bounding box center [1342, 69] width 74 height 28
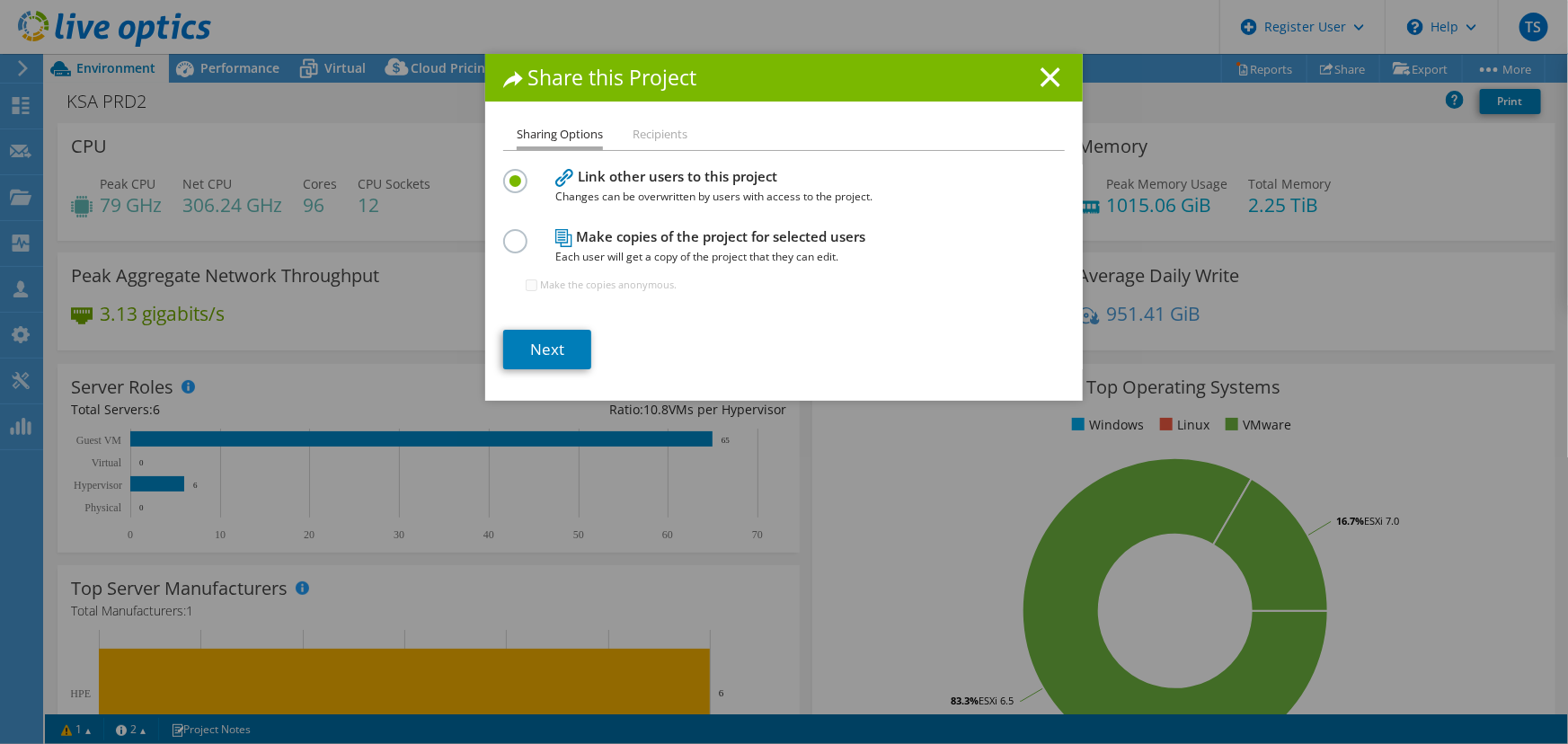
click at [511, 234] on label at bounding box center [518, 231] width 32 height 5
click at [0, 0] on input "radio" at bounding box center [0, 0] width 0 height 0
click at [548, 348] on link "Next" at bounding box center [546, 350] width 88 height 39
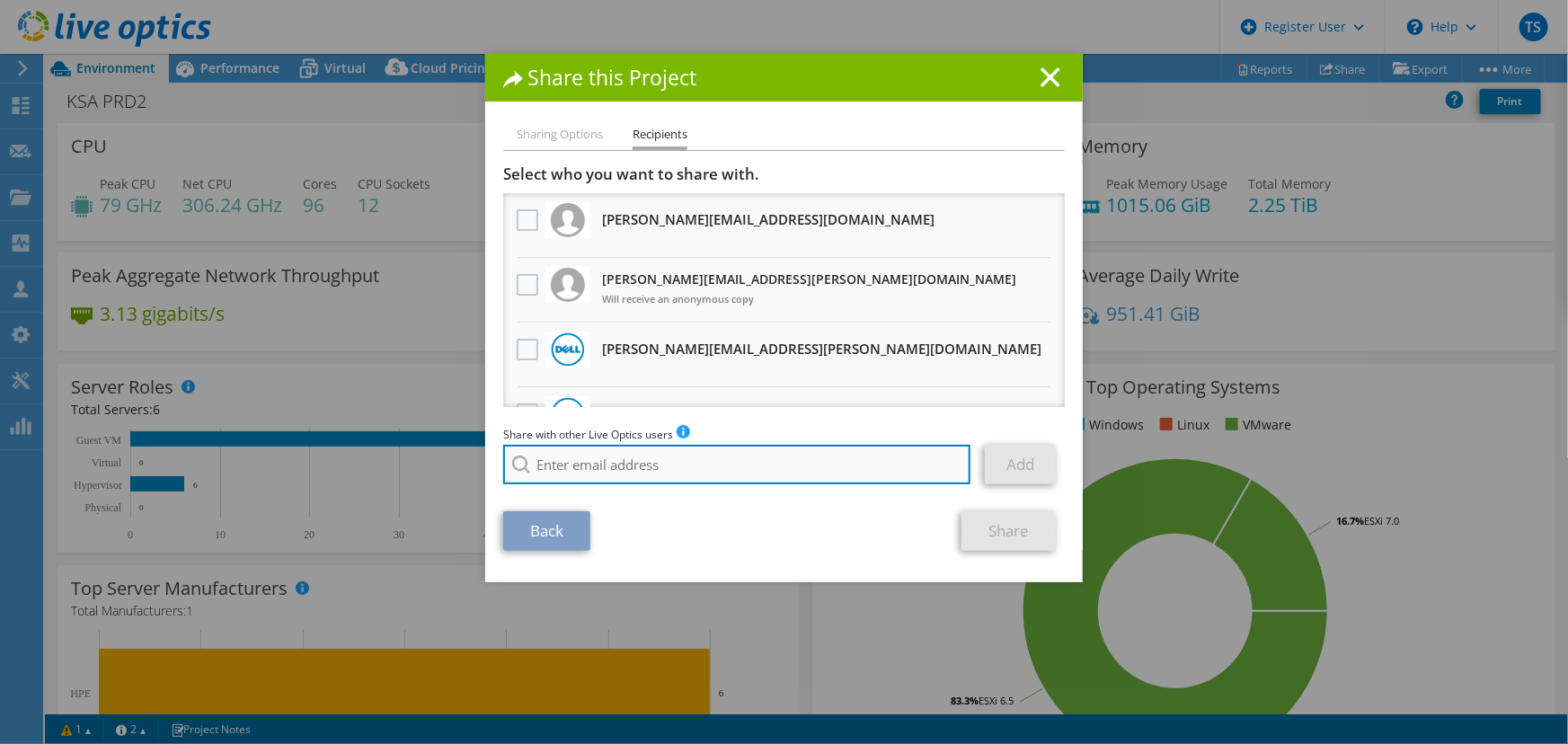
click at [589, 468] on input "search" at bounding box center [736, 464] width 467 height 39
paste input "[PERSON_NAME][EMAIL_ADDRESS][PERSON_NAME][DOMAIN_NAME]"
type input "[PERSON_NAME][EMAIL_ADDRESS][PERSON_NAME][DOMAIN_NAME]"
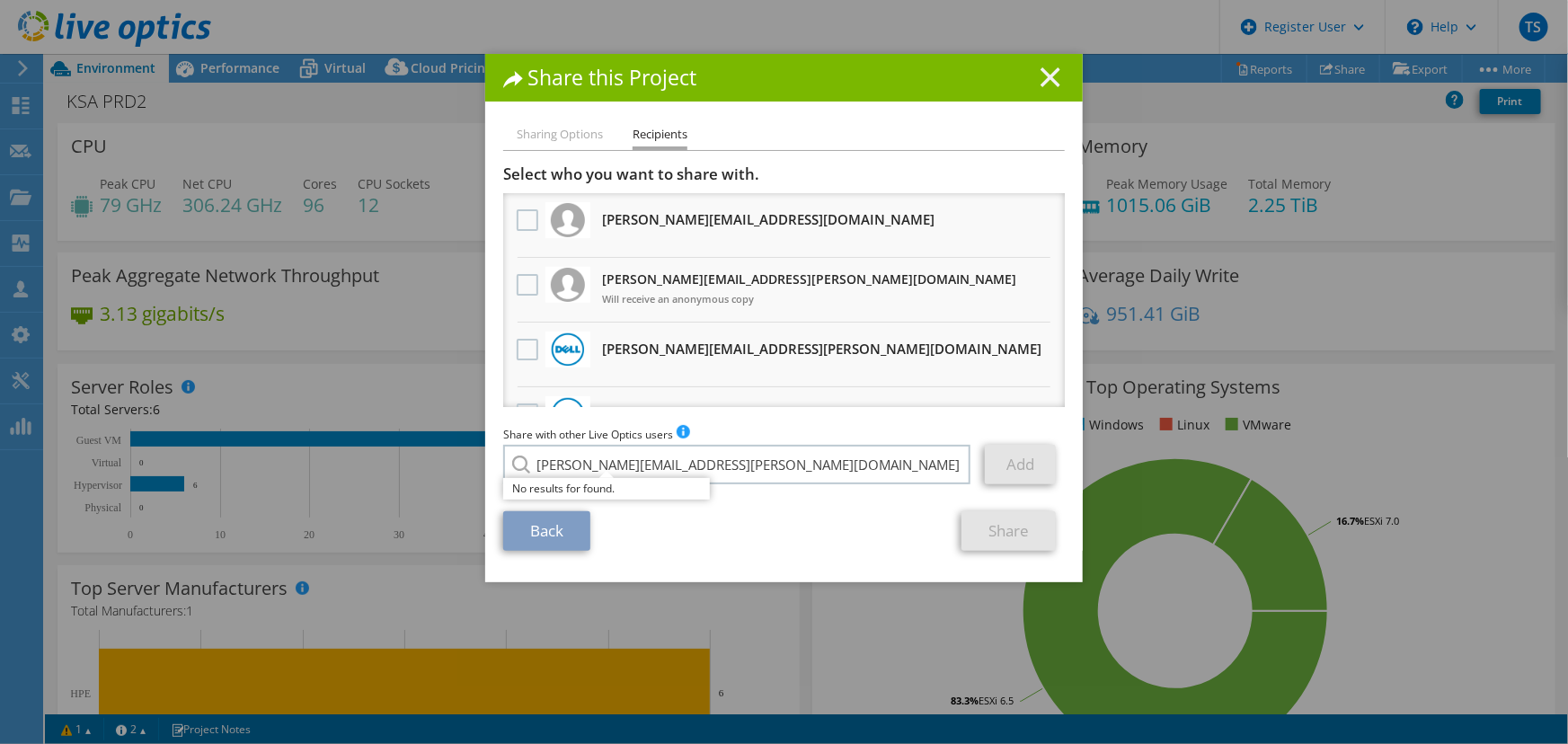
click at [1041, 73] on line at bounding box center [1050, 77] width 18 height 18
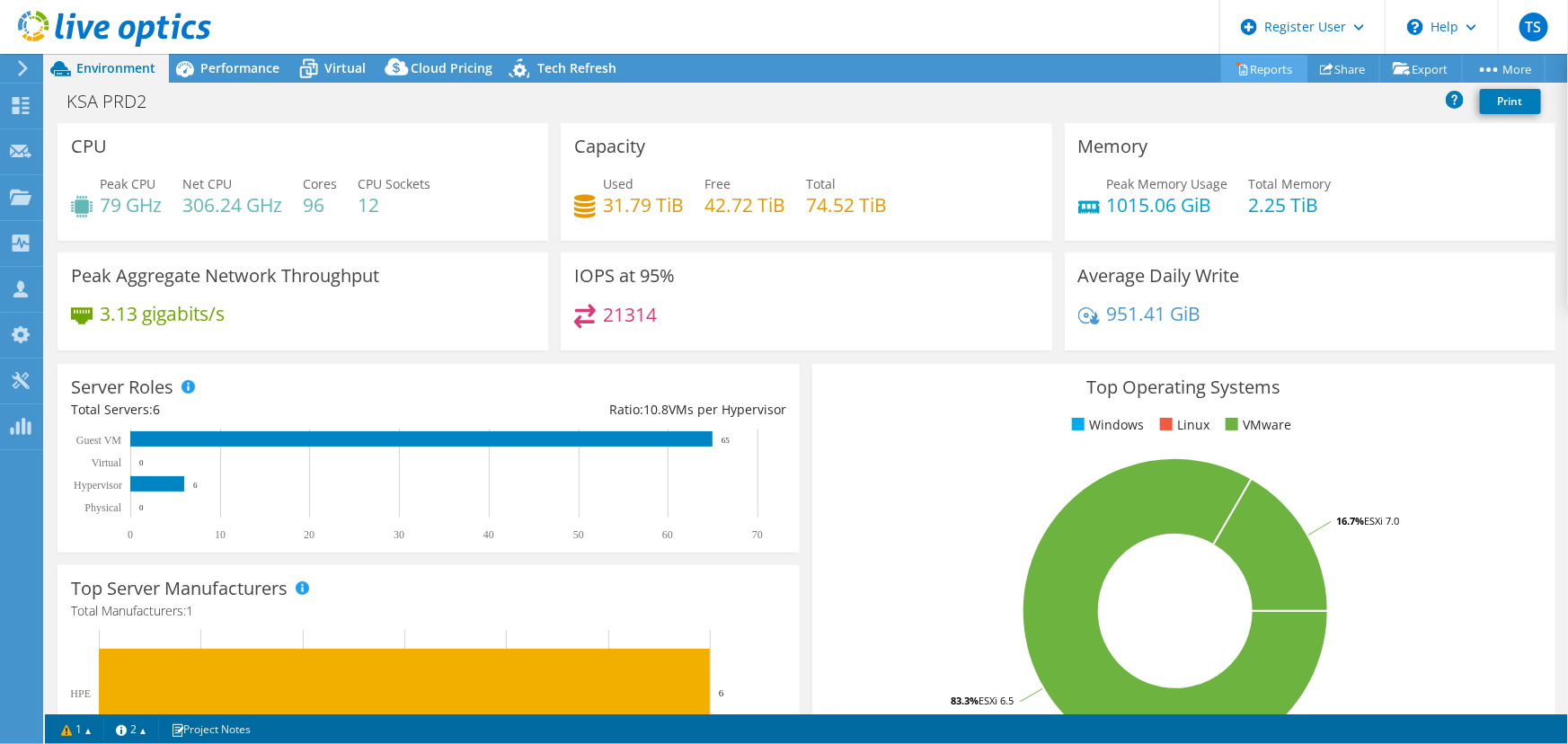
click at [1259, 63] on link "Reports" at bounding box center [1264, 69] width 87 height 28
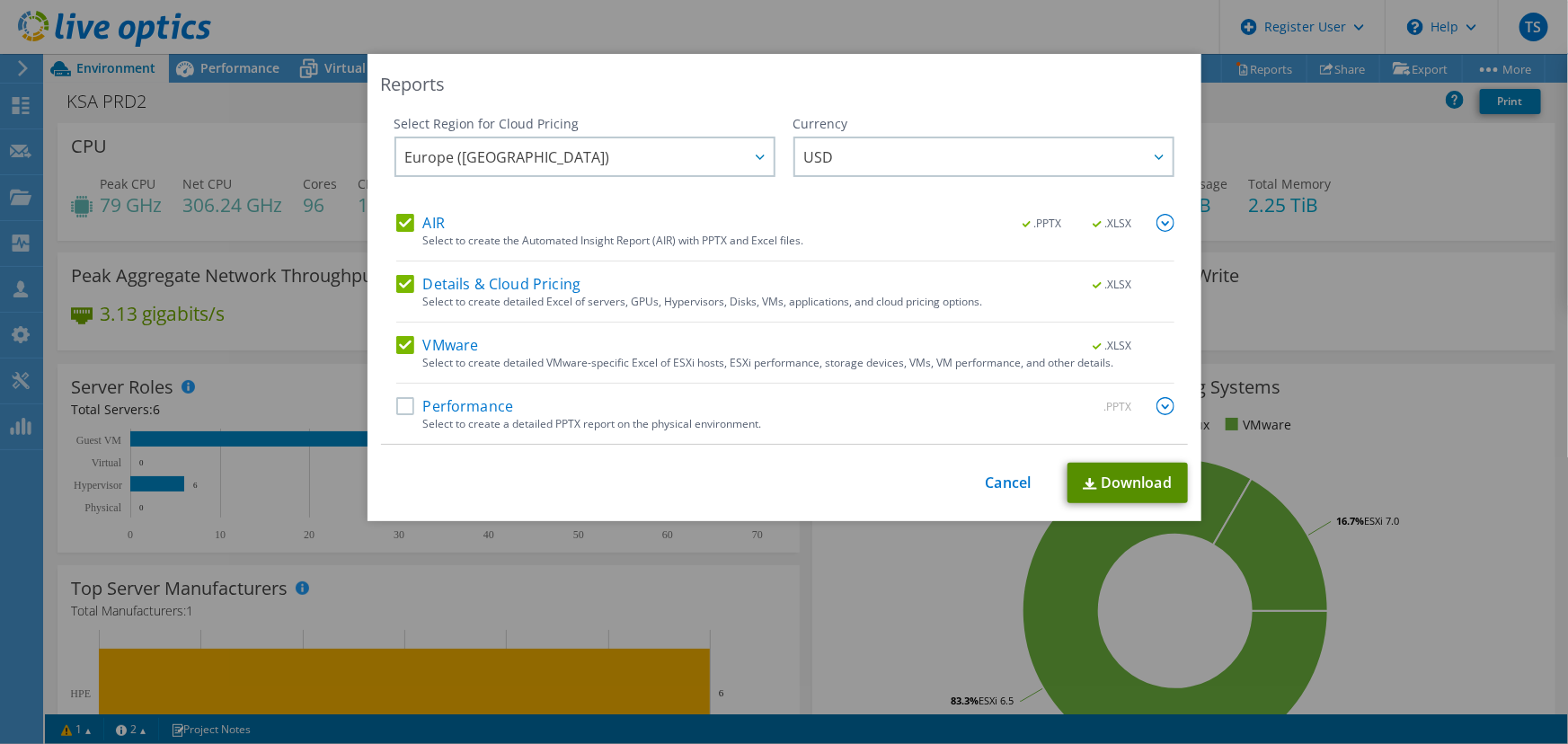
click at [1112, 477] on link "Download" at bounding box center [1127, 482] width 120 height 40
click at [1004, 479] on link "Cancel" at bounding box center [1008, 482] width 45 height 17
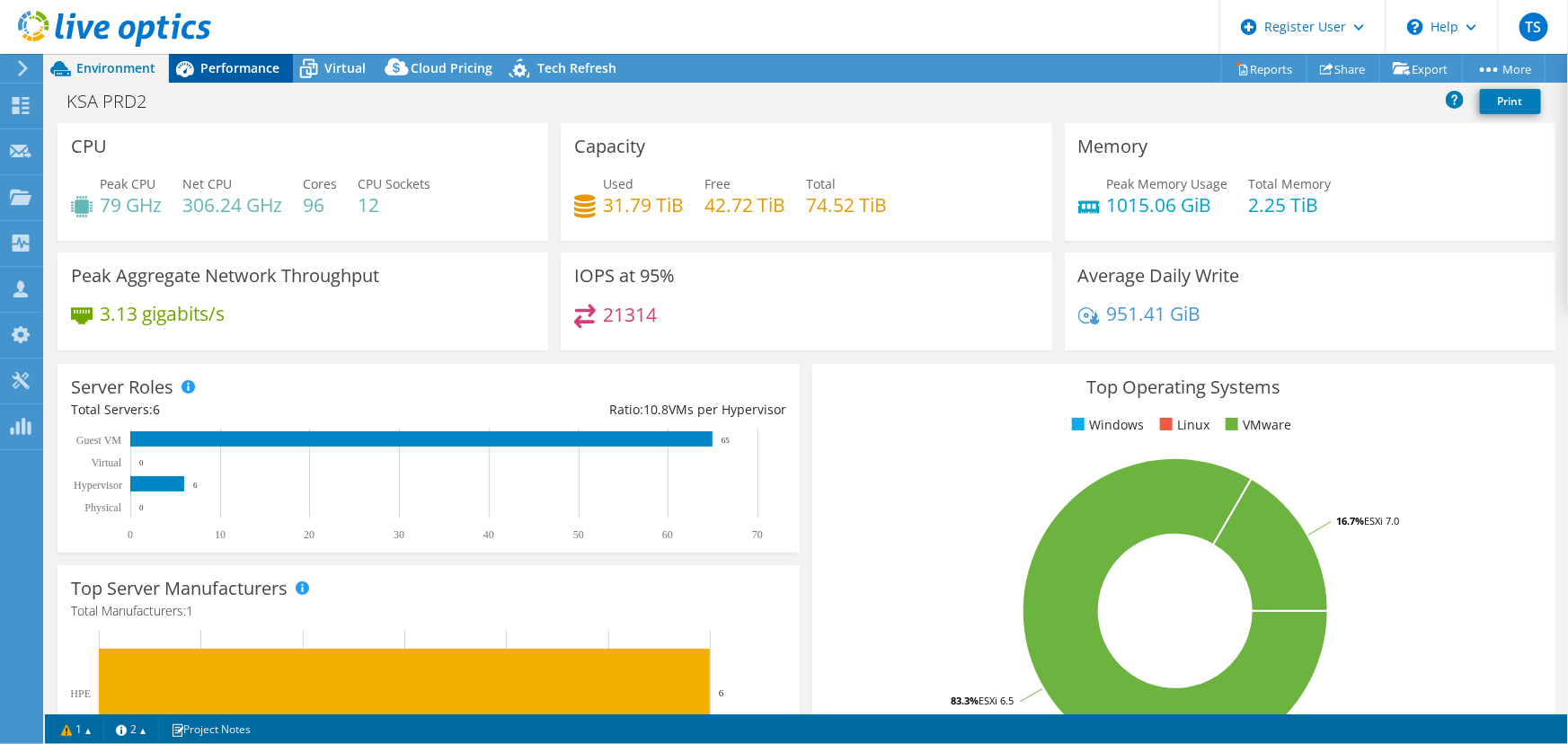
click at [227, 67] on span "Performance" at bounding box center [239, 67] width 79 height 17
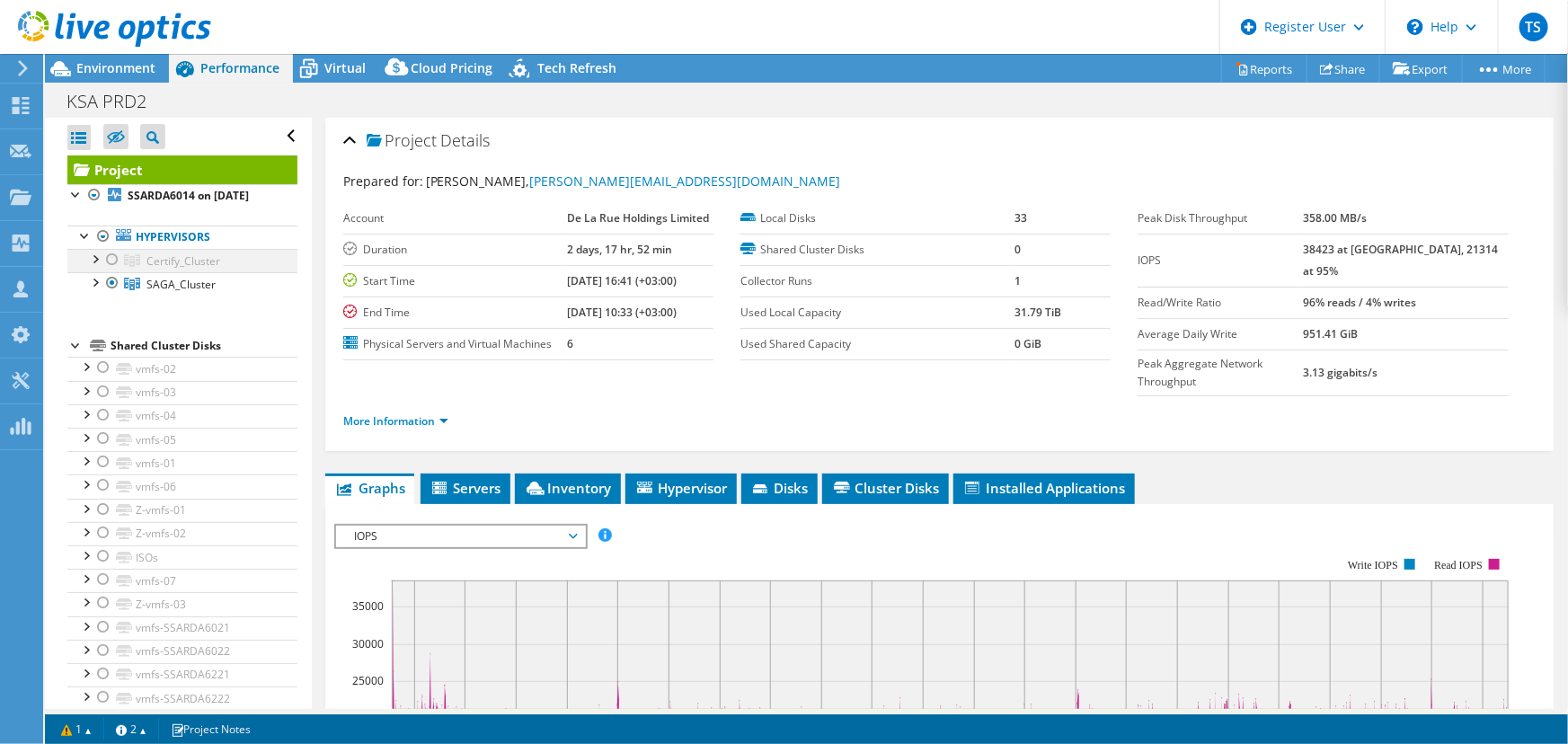
click at [107, 270] on div at bounding box center [112, 259] width 18 height 22
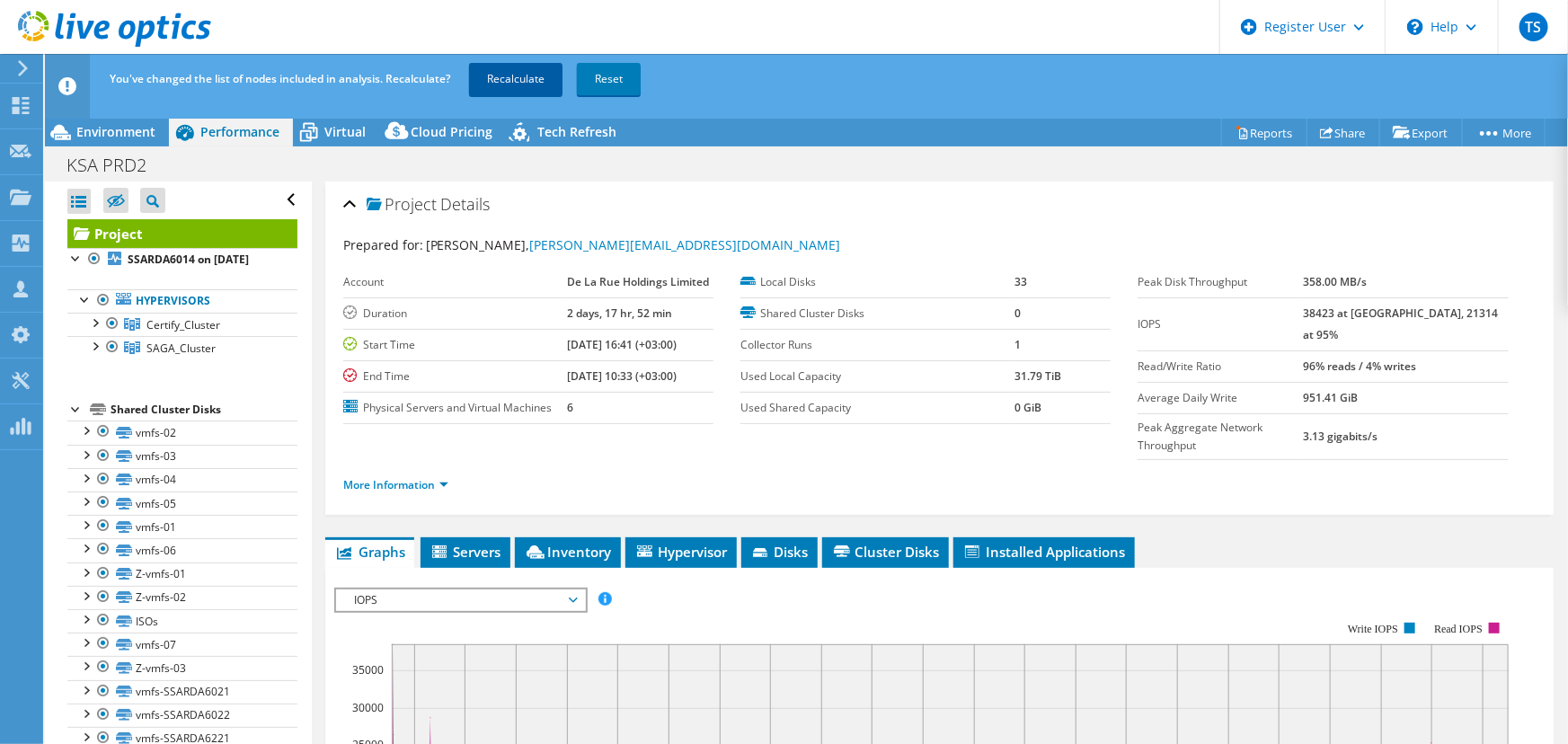
click at [504, 70] on link "Recalculate" at bounding box center [515, 79] width 94 height 33
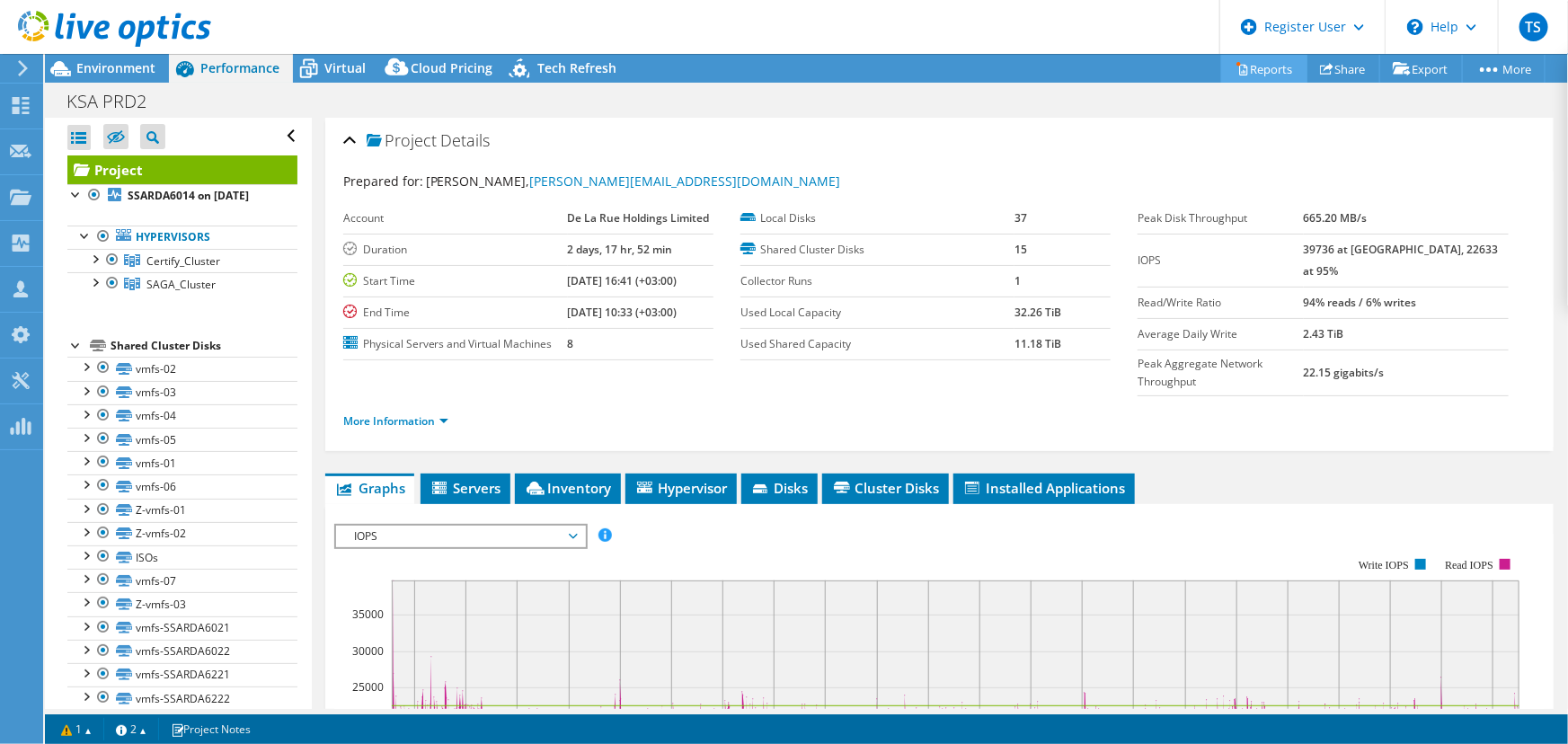
click at [1256, 67] on link "Reports" at bounding box center [1264, 69] width 87 height 28
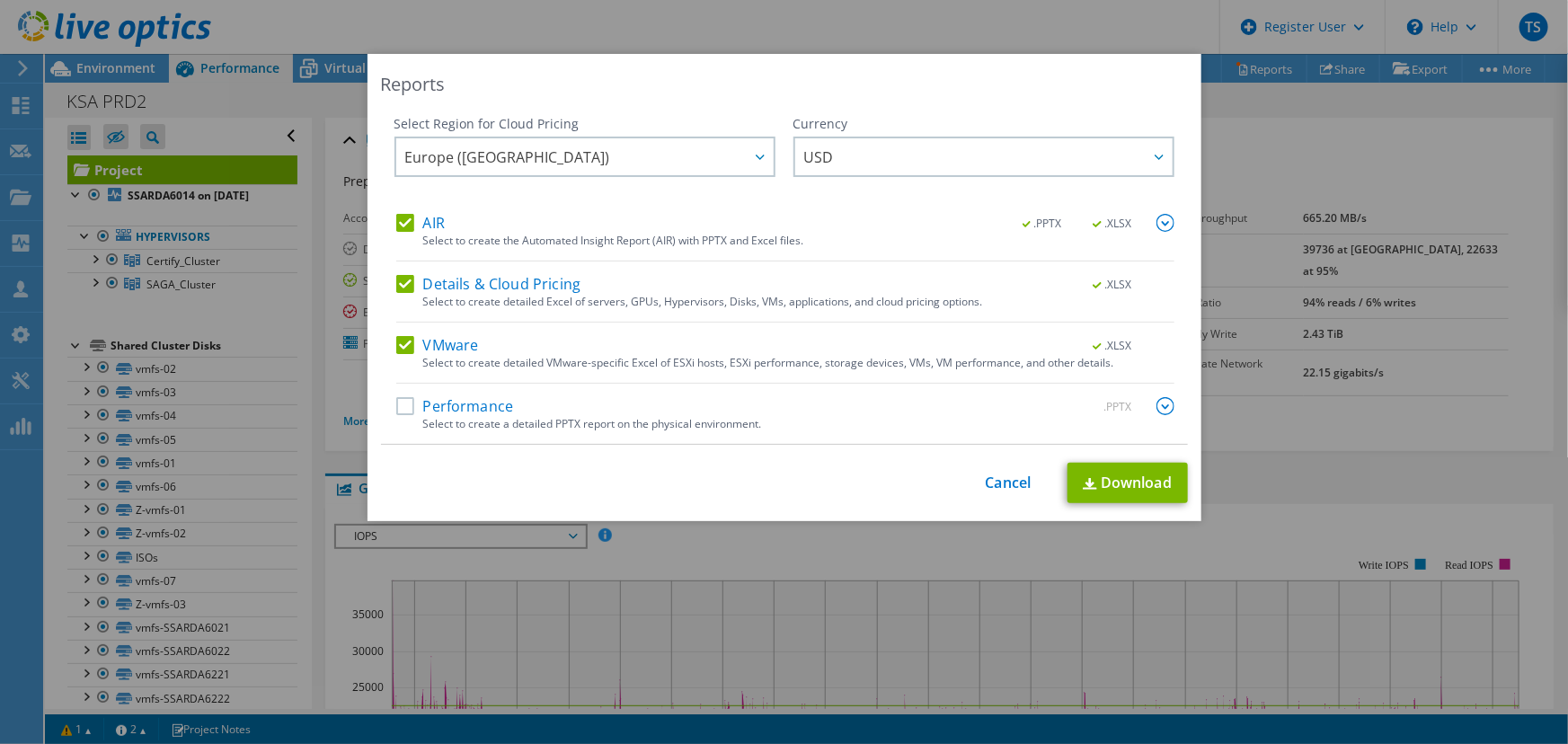
drag, startPoint x: 397, startPoint y: 403, endPoint x: 482, endPoint y: 411, distance: 85.4
click at [399, 403] on label "Performance" at bounding box center [454, 406] width 117 height 18
click at [0, 0] on input "Performance" at bounding box center [0, 0] width 0 height 0
click at [1123, 480] on link "Download" at bounding box center [1127, 482] width 120 height 40
click at [1008, 486] on link "Cancel" at bounding box center [1008, 482] width 45 height 17
